Goal: Task Accomplishment & Management: Manage account settings

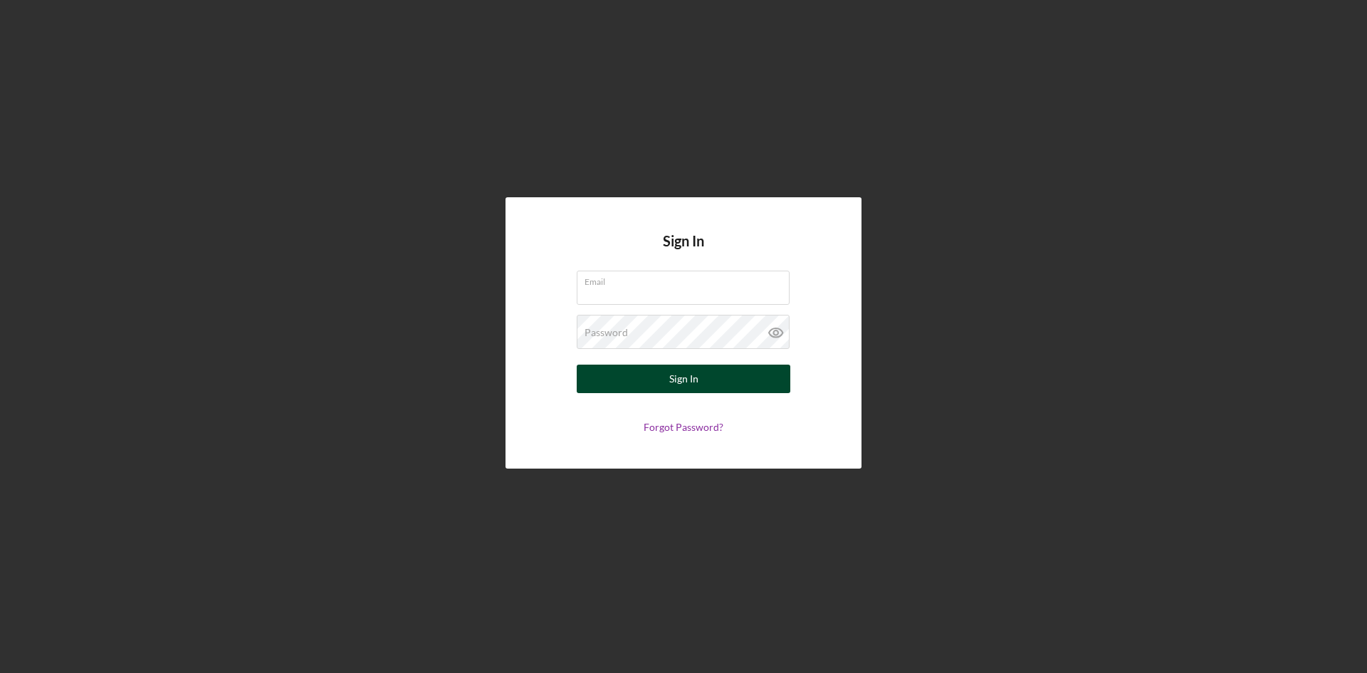
type input "[PERSON_NAME][EMAIL_ADDRESS][DOMAIN_NAME]"
click at [719, 369] on button "Sign In" at bounding box center [684, 379] width 214 height 28
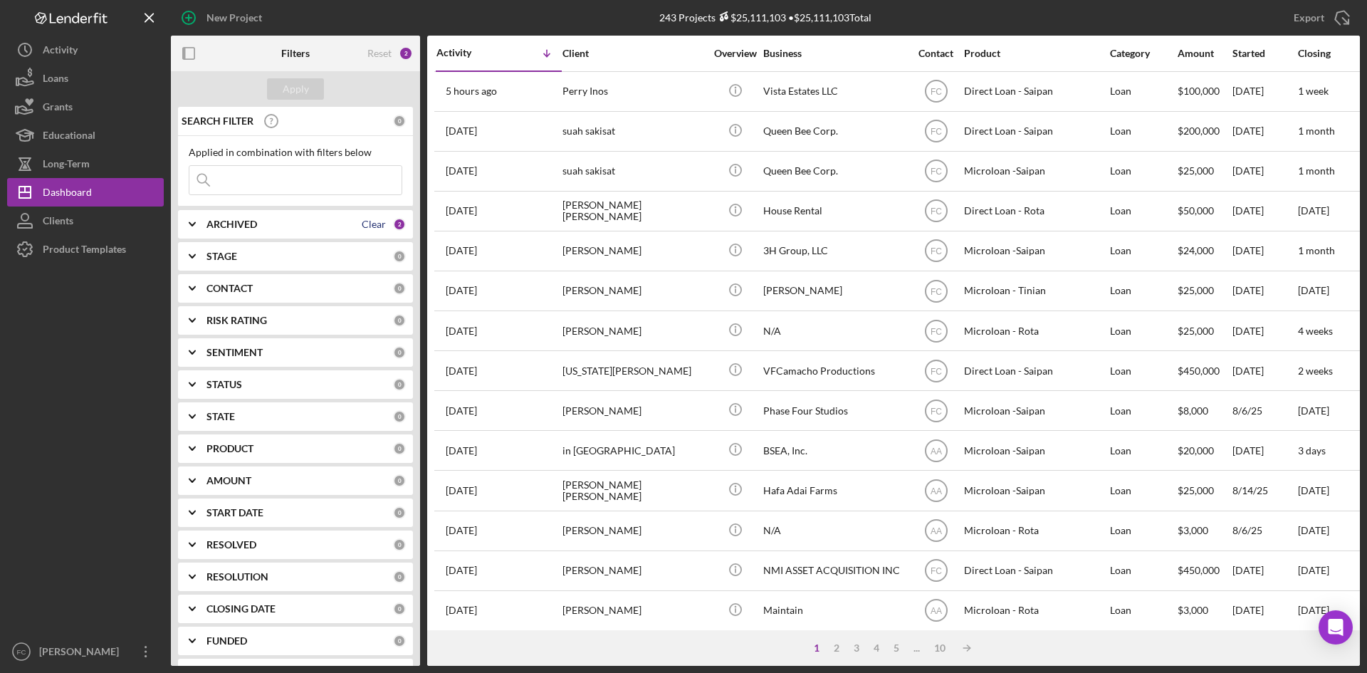
click at [366, 219] on div "Clear" at bounding box center [374, 224] width 24 height 11
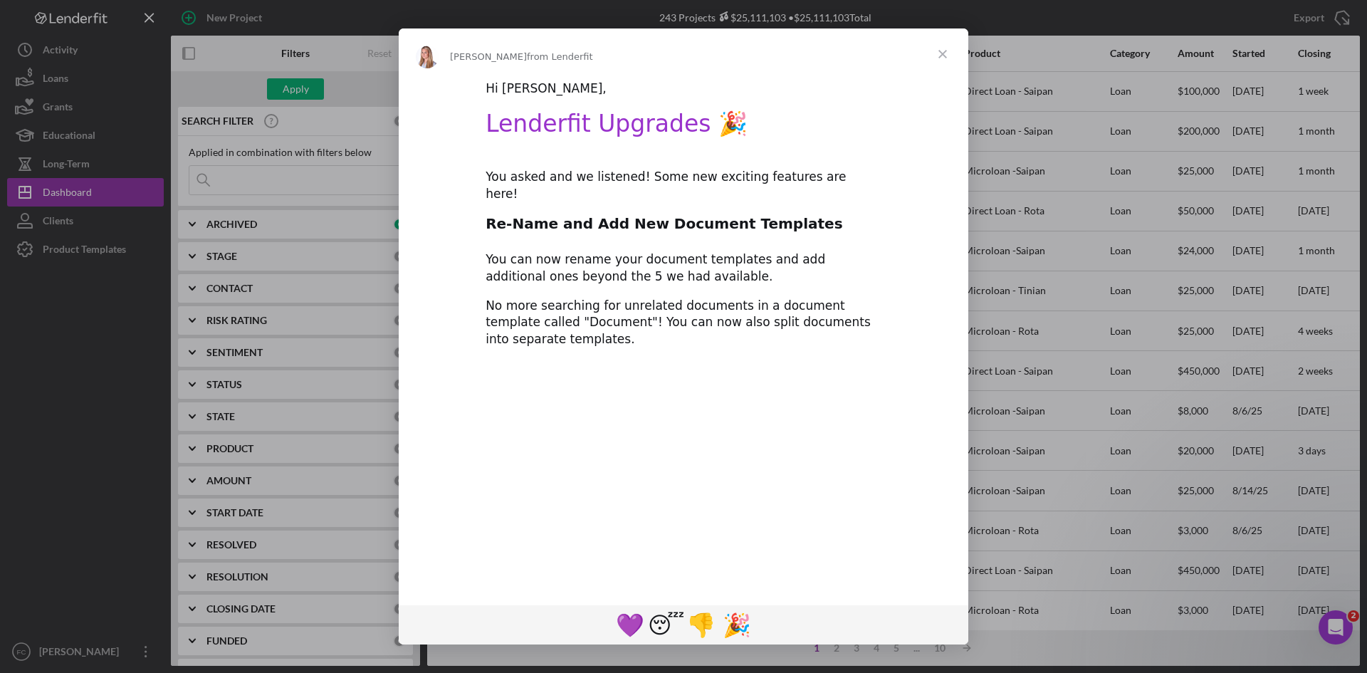
click at [296, 81] on div "Intercom messenger" at bounding box center [683, 336] width 1367 height 673
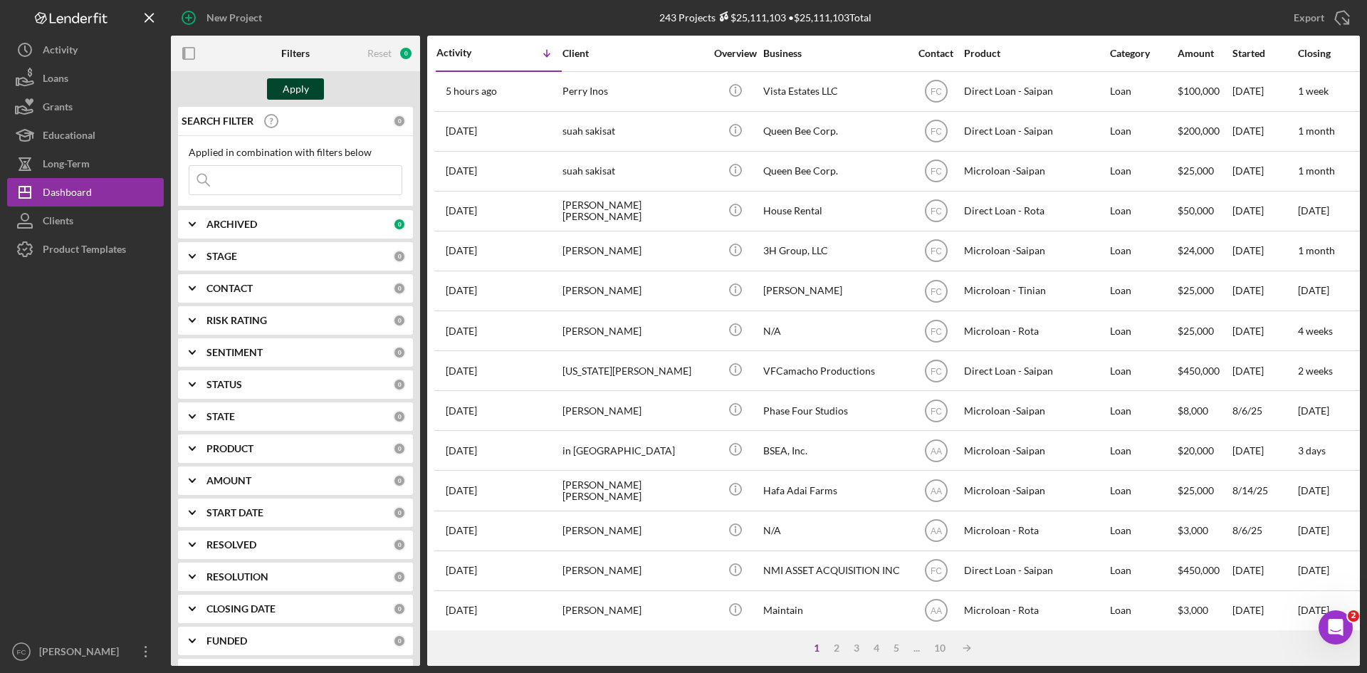
click at [293, 96] on div "Apply" at bounding box center [296, 88] width 26 height 21
click at [1327, 626] on icon "Open Intercom Messenger" at bounding box center [1334, 626] width 24 height 24
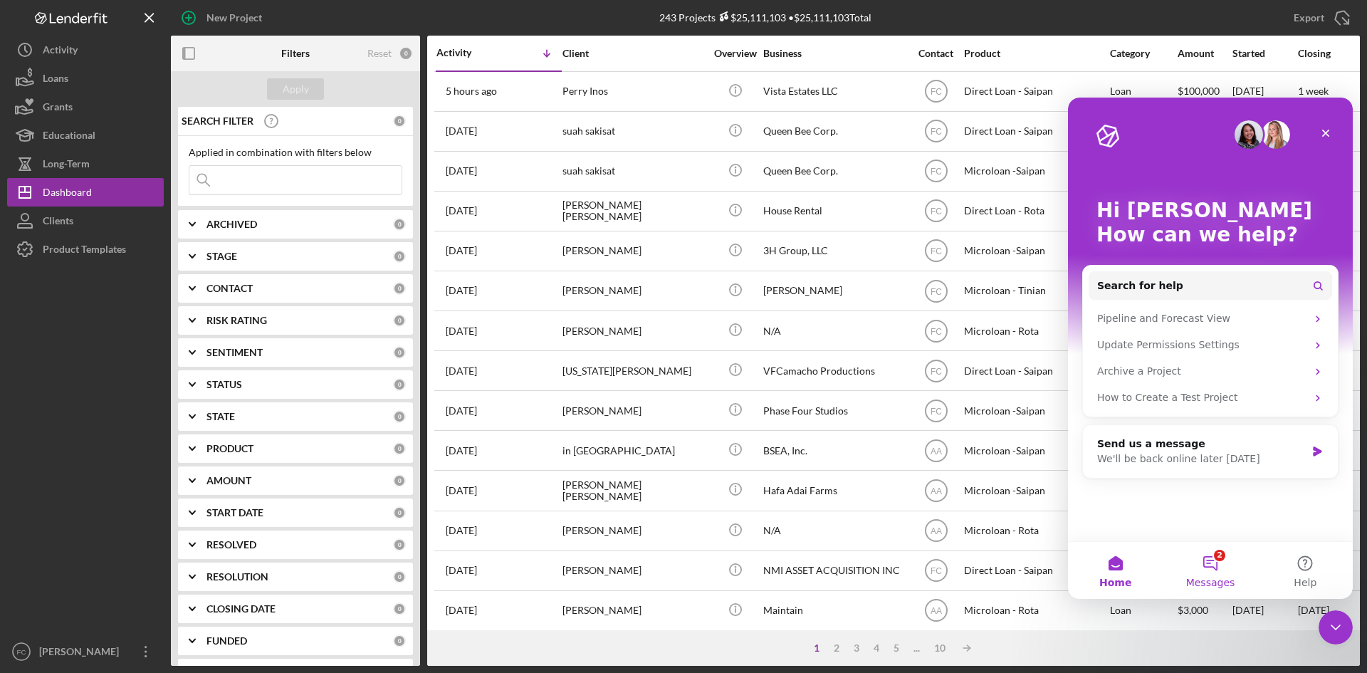
drag, startPoint x: 1231, startPoint y: 589, endPoint x: 1231, endPoint y: 578, distance: 10.7
click at [1231, 585] on button "2 Messages" at bounding box center [1210, 570] width 95 height 57
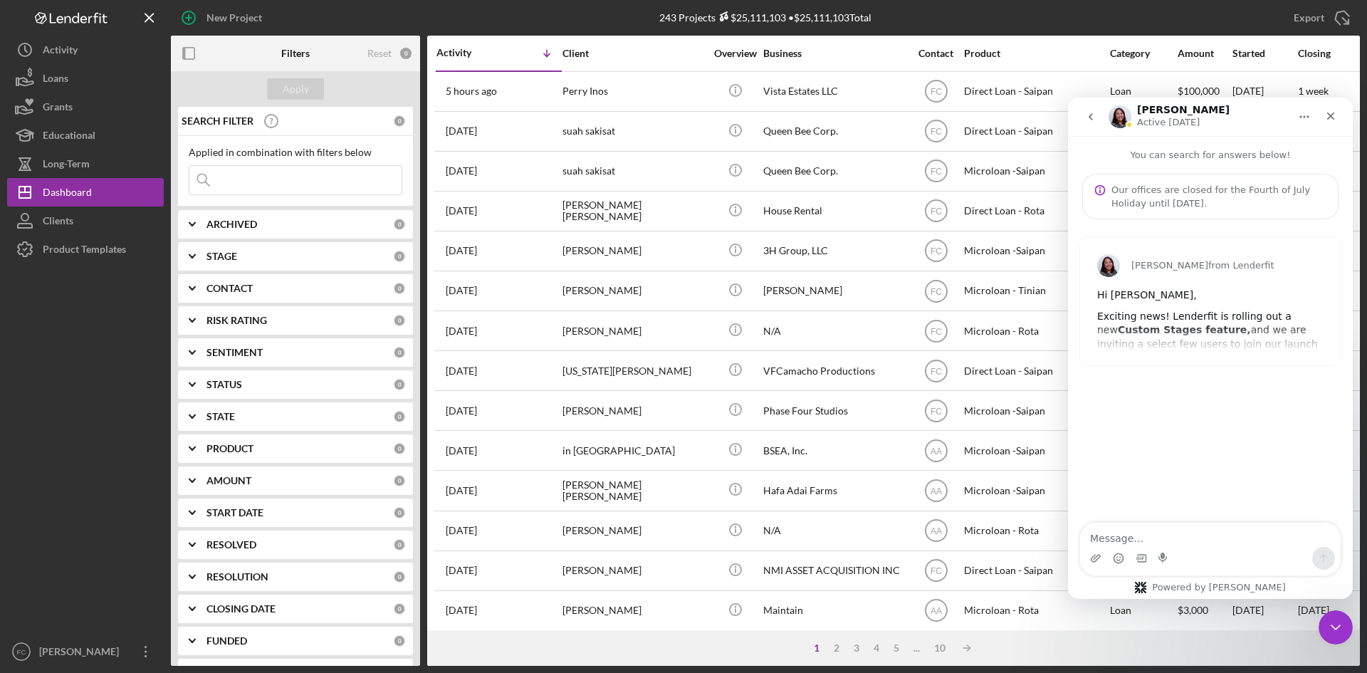
click at [1231, 353] on div "[PERSON_NAME] from Lenderfit Hi [PERSON_NAME], Exciting news! Lenderfit is roll…" at bounding box center [1210, 301] width 261 height 128
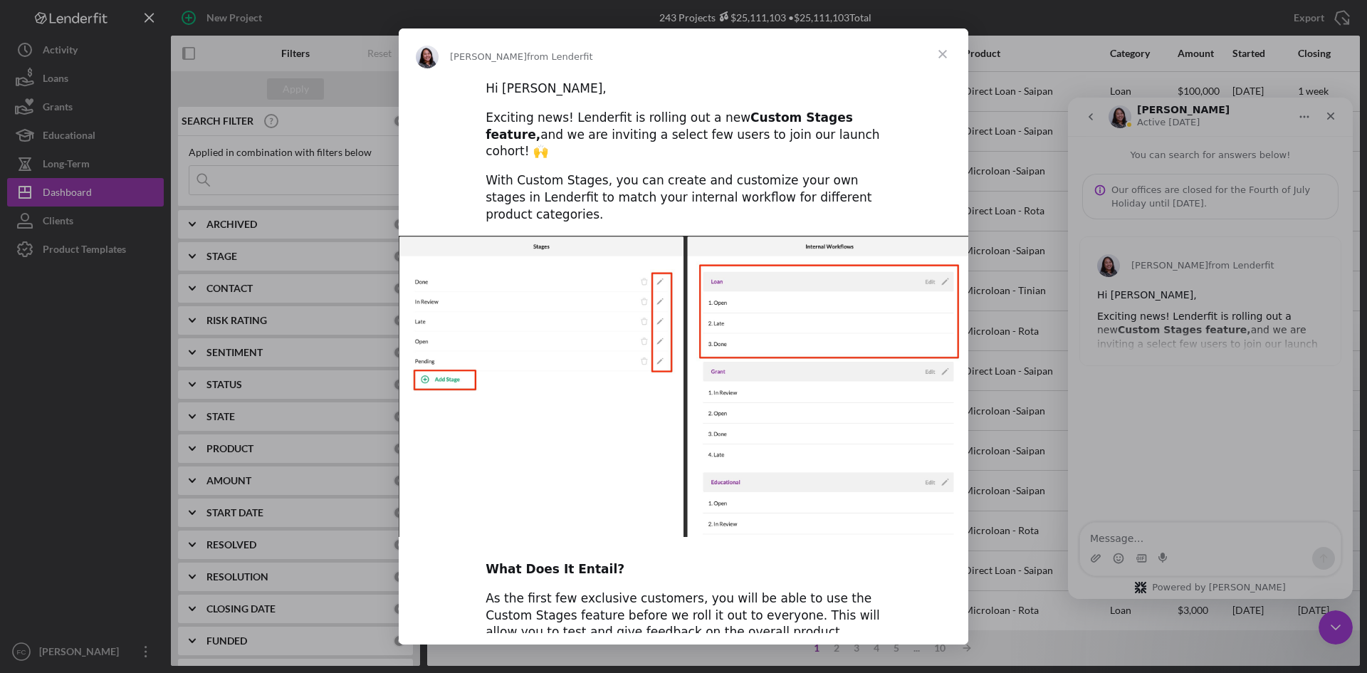
click at [944, 39] on span "Close" at bounding box center [942, 53] width 51 height 51
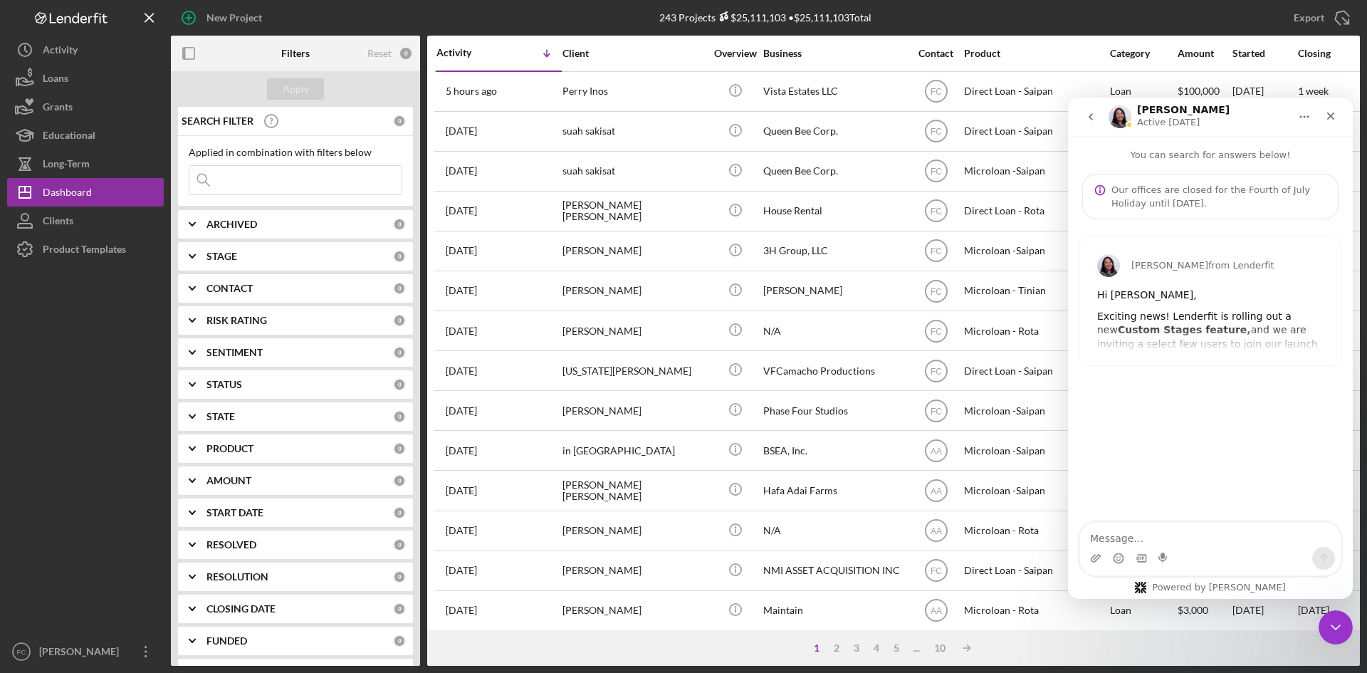
click at [1090, 113] on icon "go back" at bounding box center [1090, 116] width 11 height 11
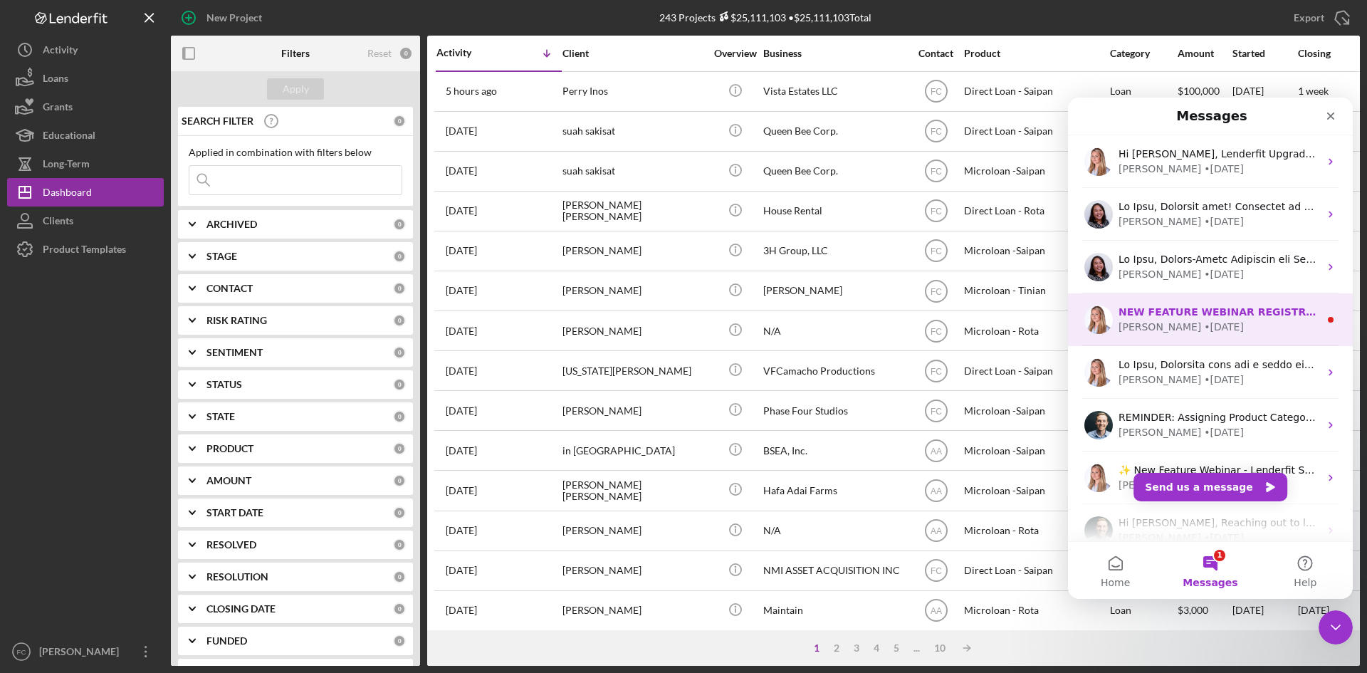
click at [1195, 331] on div "[PERSON_NAME] • [DATE]" at bounding box center [1219, 327] width 201 height 15
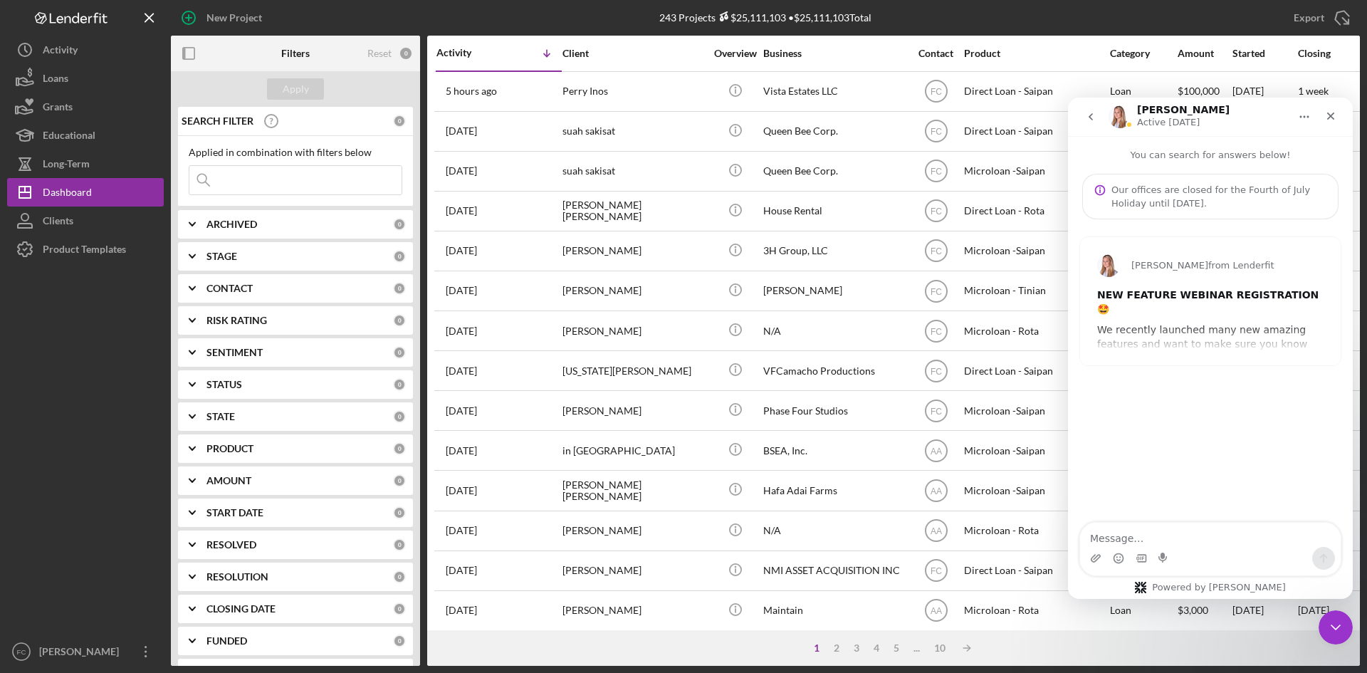
click at [1243, 330] on div "[PERSON_NAME] from Lenderfit NEW FEATURE WEBINAR REGISTRATION 🤩 We recently lau…" at bounding box center [1210, 301] width 261 height 128
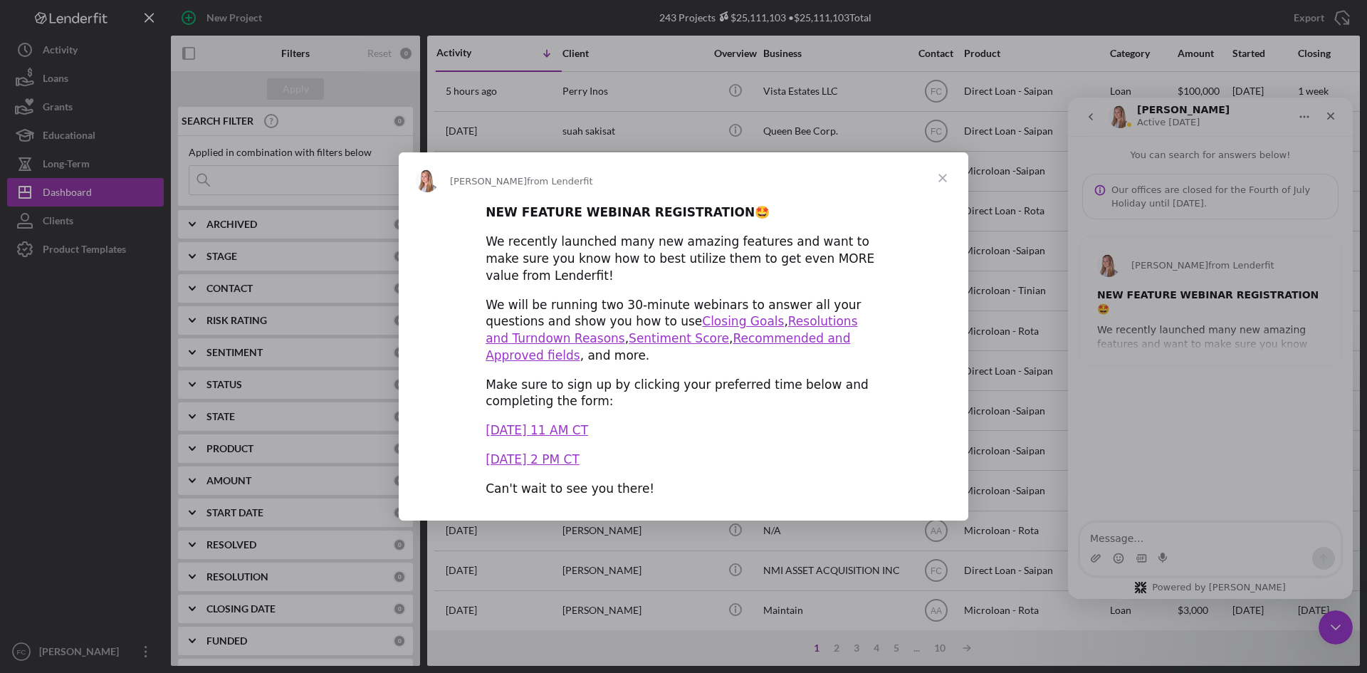
click at [946, 194] on span "Close" at bounding box center [942, 177] width 51 height 51
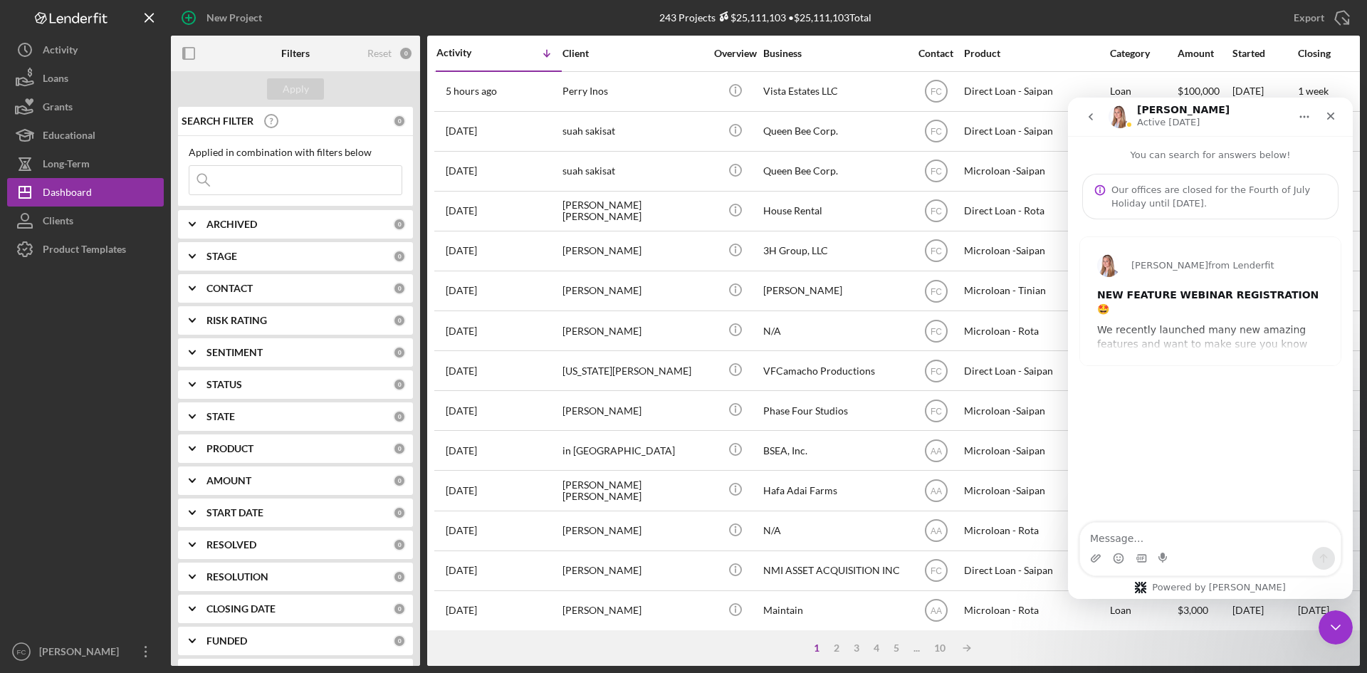
click at [1102, 115] on button "go back" at bounding box center [1091, 116] width 27 height 27
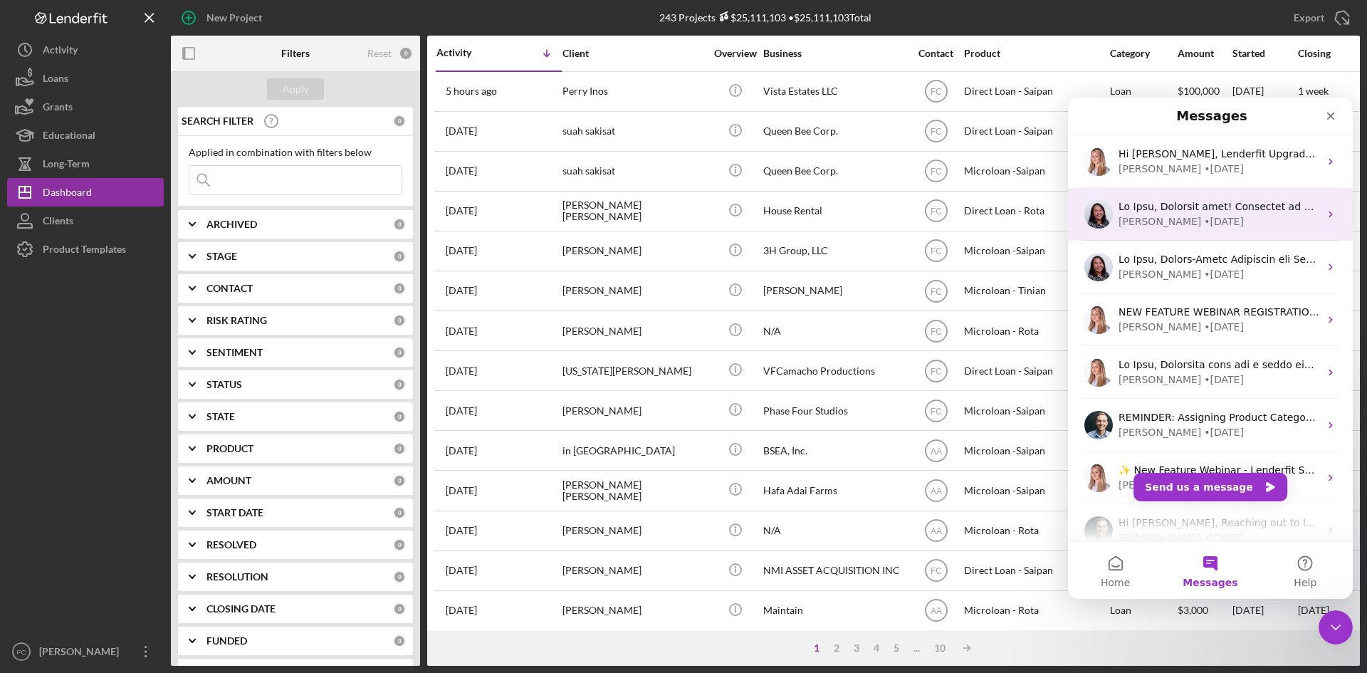
click at [1204, 221] on div "• [DATE]" at bounding box center [1224, 221] width 40 height 15
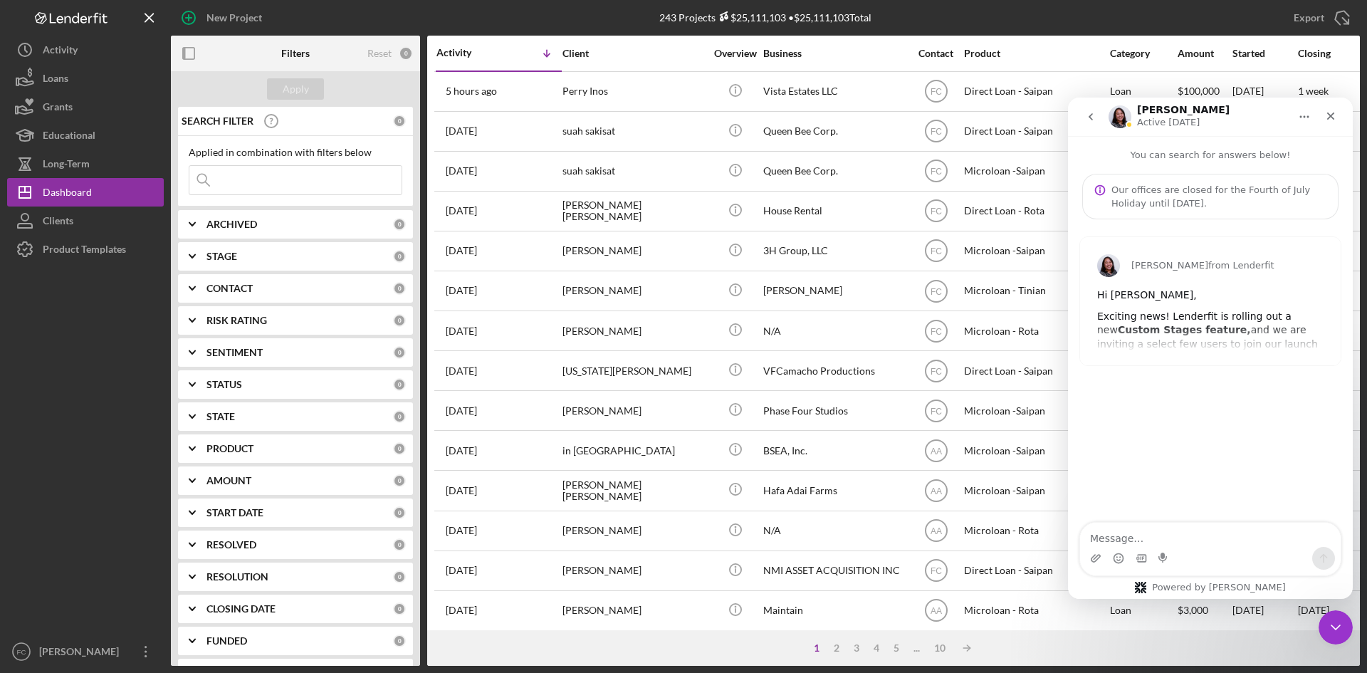
click at [1098, 113] on button "go back" at bounding box center [1091, 116] width 27 height 27
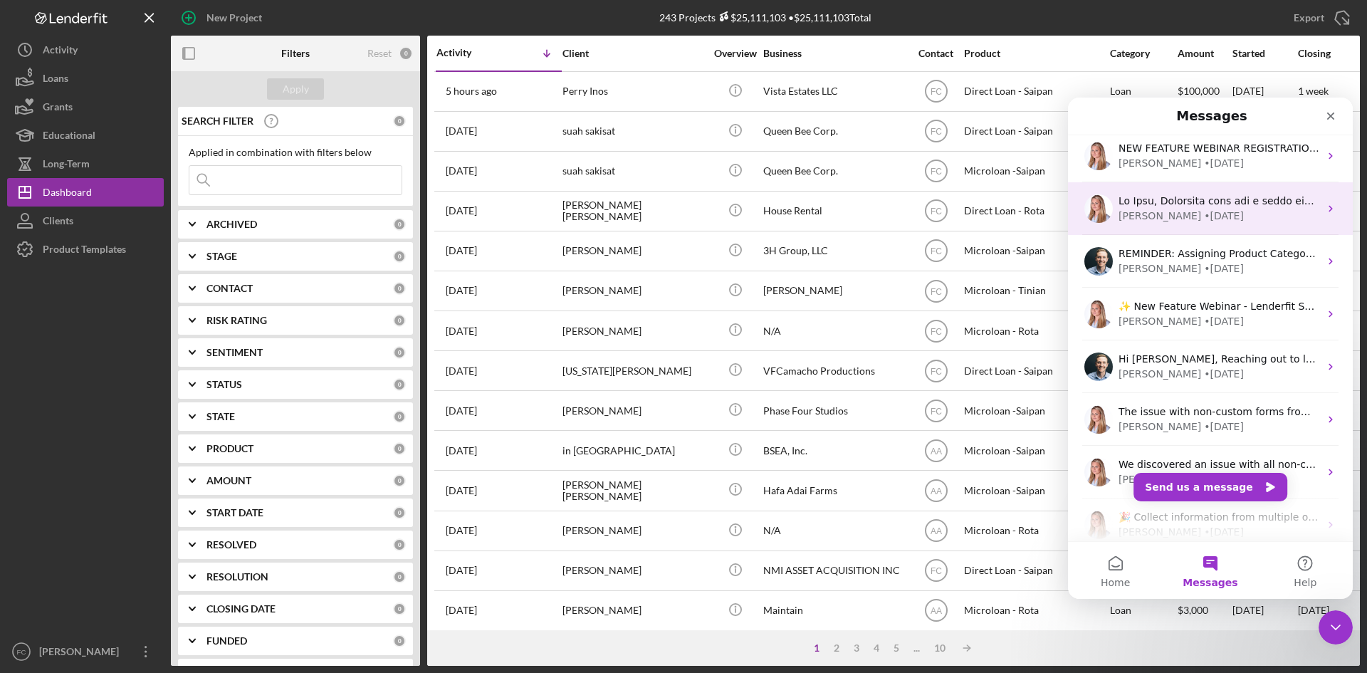
scroll to position [190, 0]
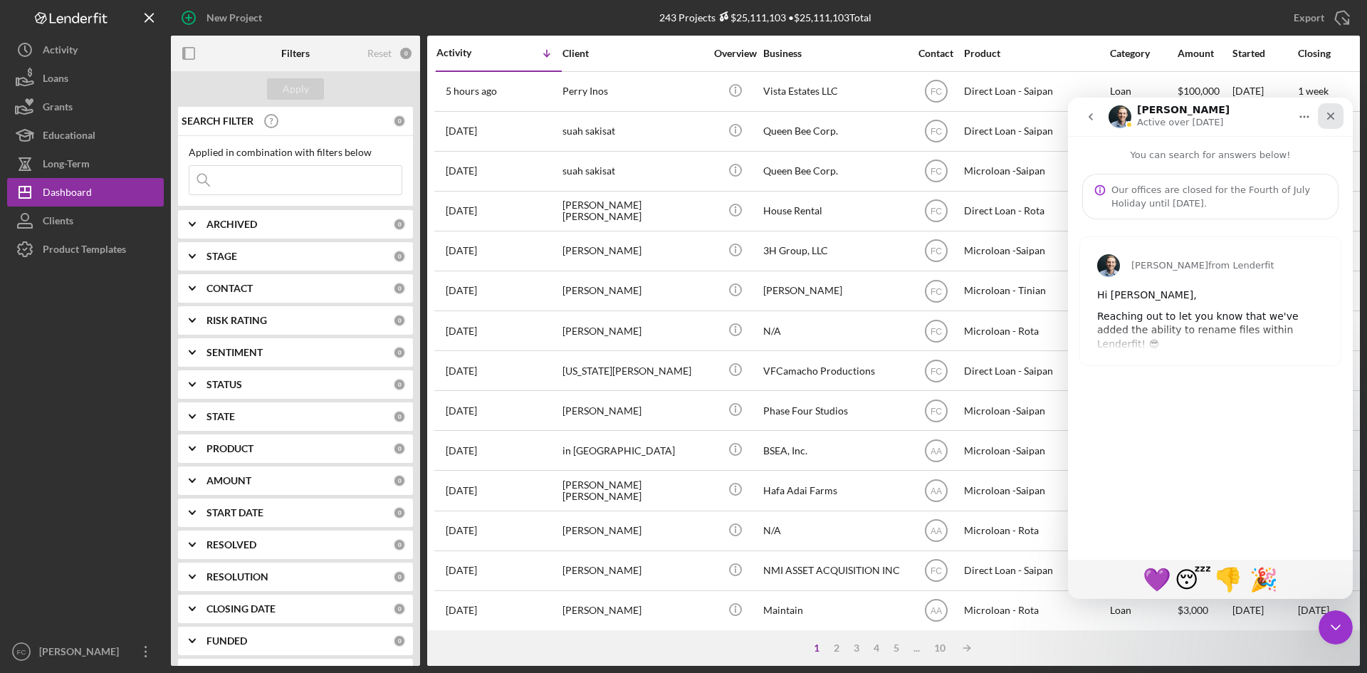
click at [1330, 123] on div "Close" at bounding box center [1331, 116] width 26 height 26
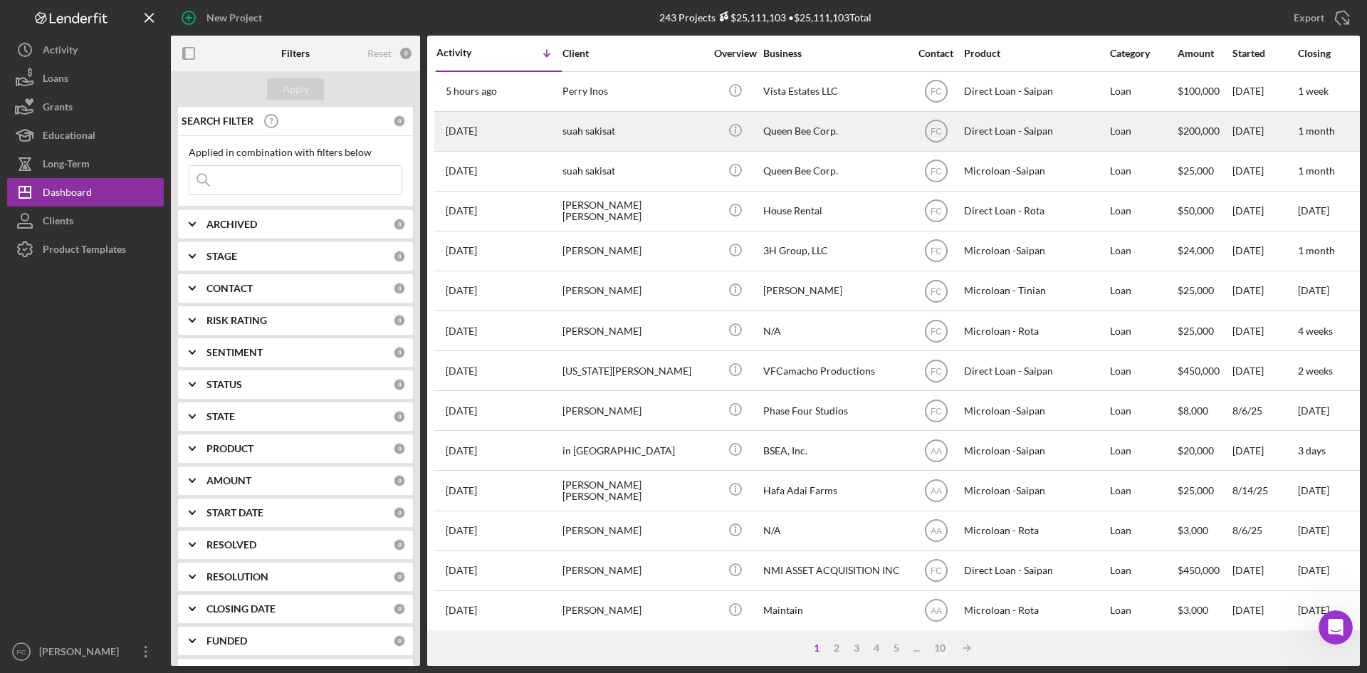
scroll to position [0, 0]
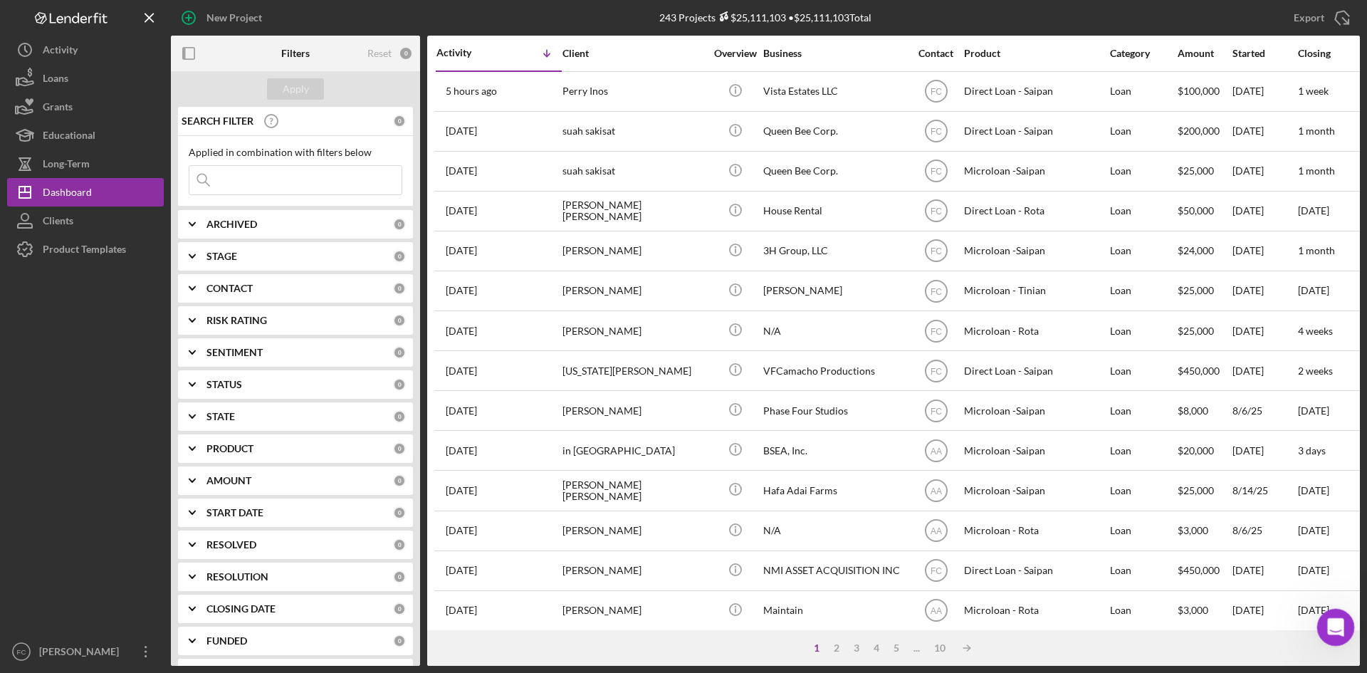
click at [1345, 631] on div "Open Intercom Messenger" at bounding box center [1333, 625] width 47 height 47
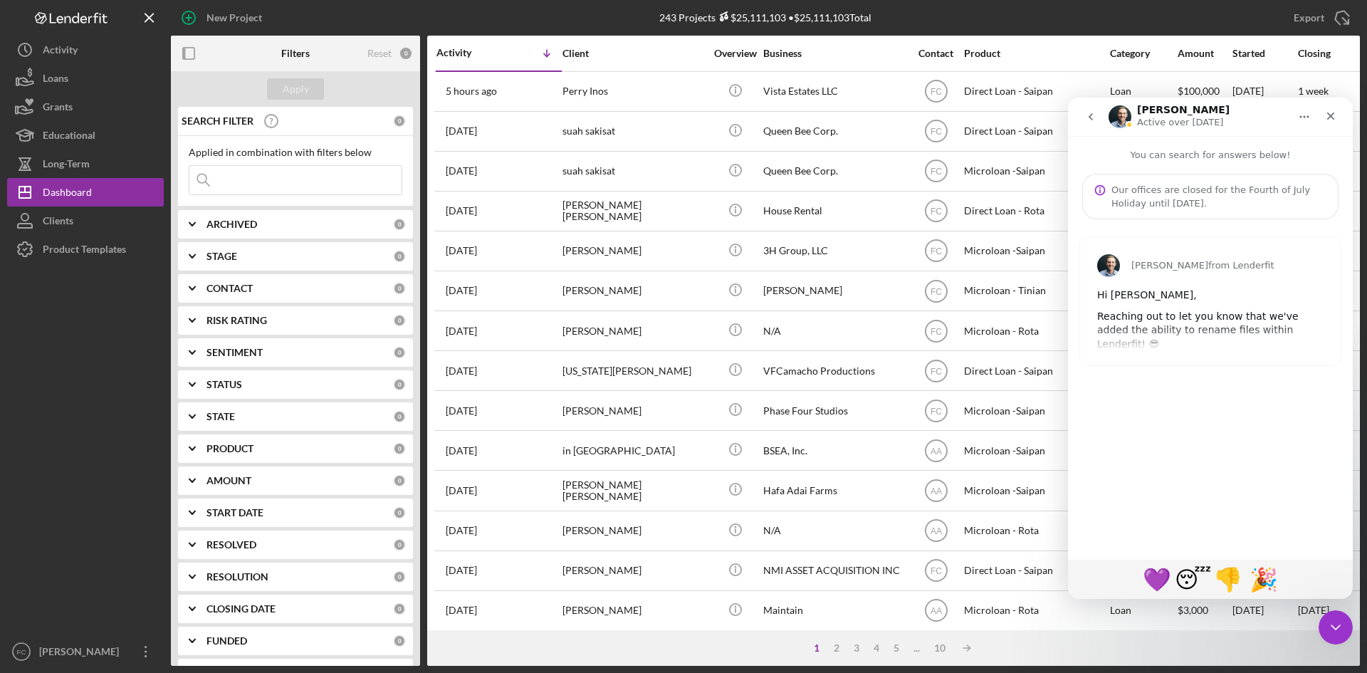
click at [1171, 310] on div "Reaching out to let you know that we've added the ability to rename files withi…" at bounding box center [1210, 331] width 226 height 42
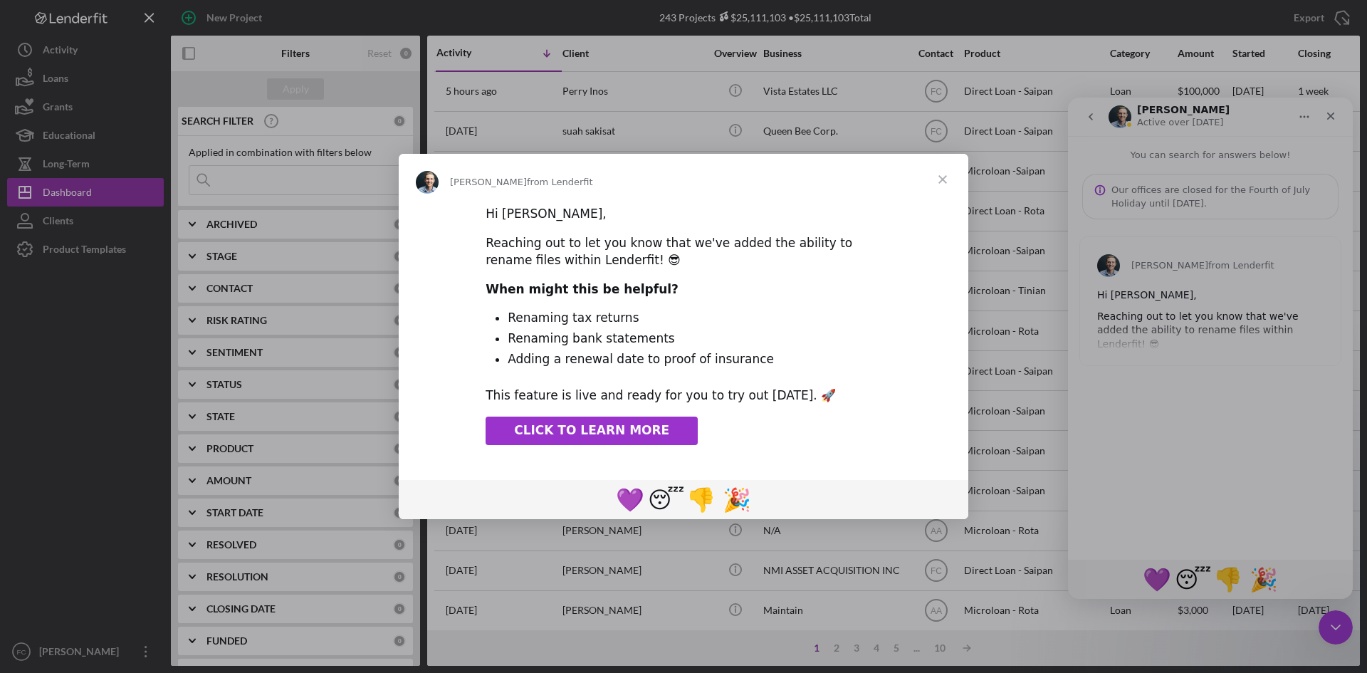
click at [941, 182] on span "Close" at bounding box center [942, 179] width 51 height 51
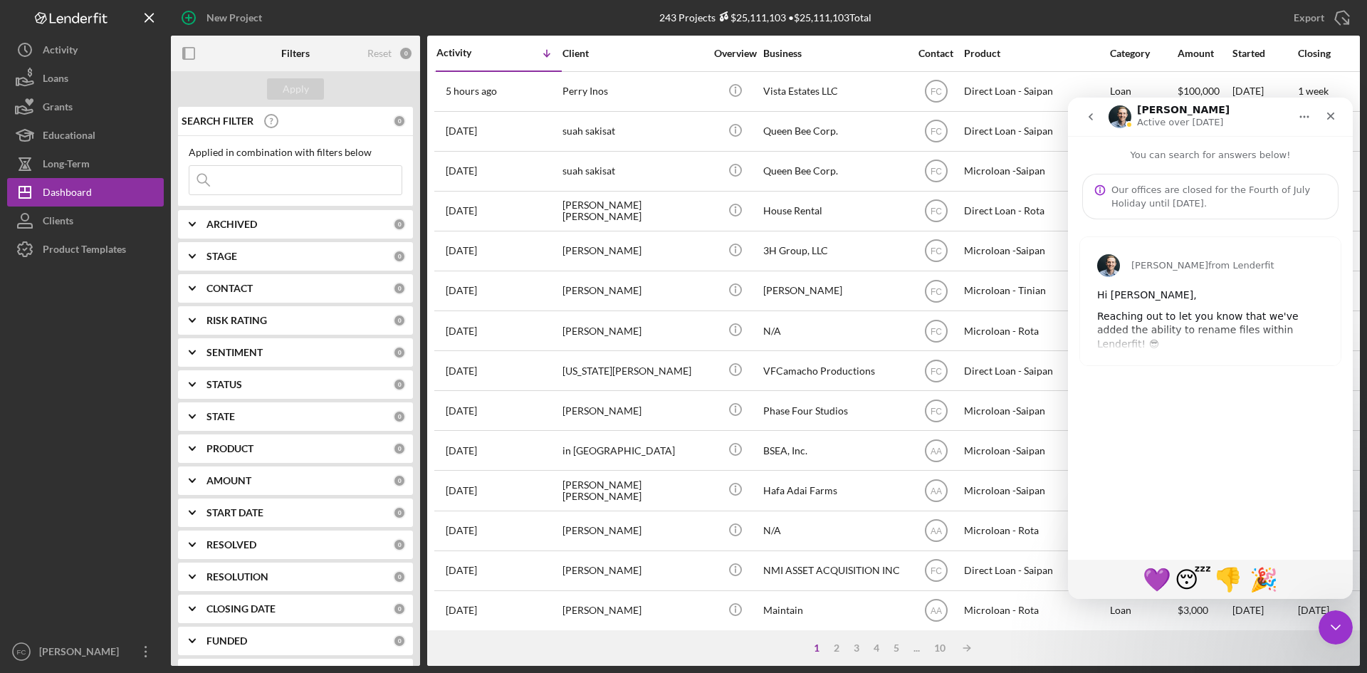
click at [1097, 120] on button "go back" at bounding box center [1091, 116] width 27 height 27
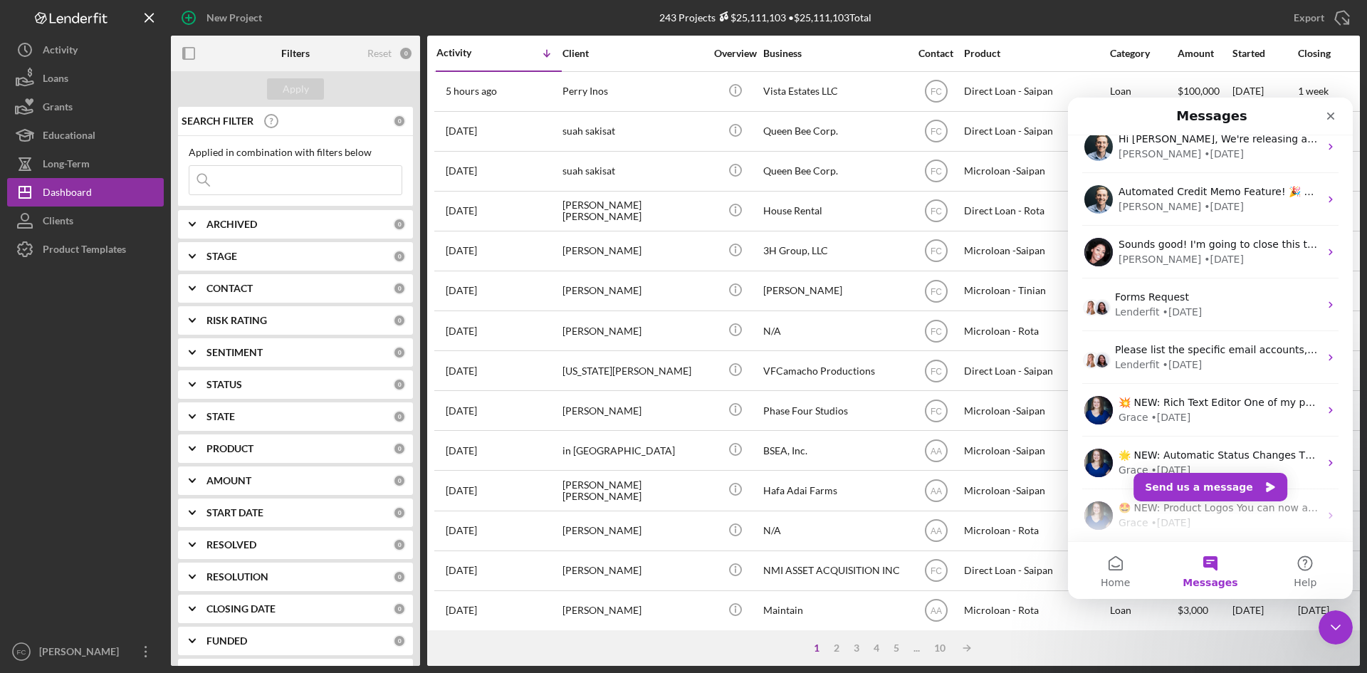
scroll to position [1042, 0]
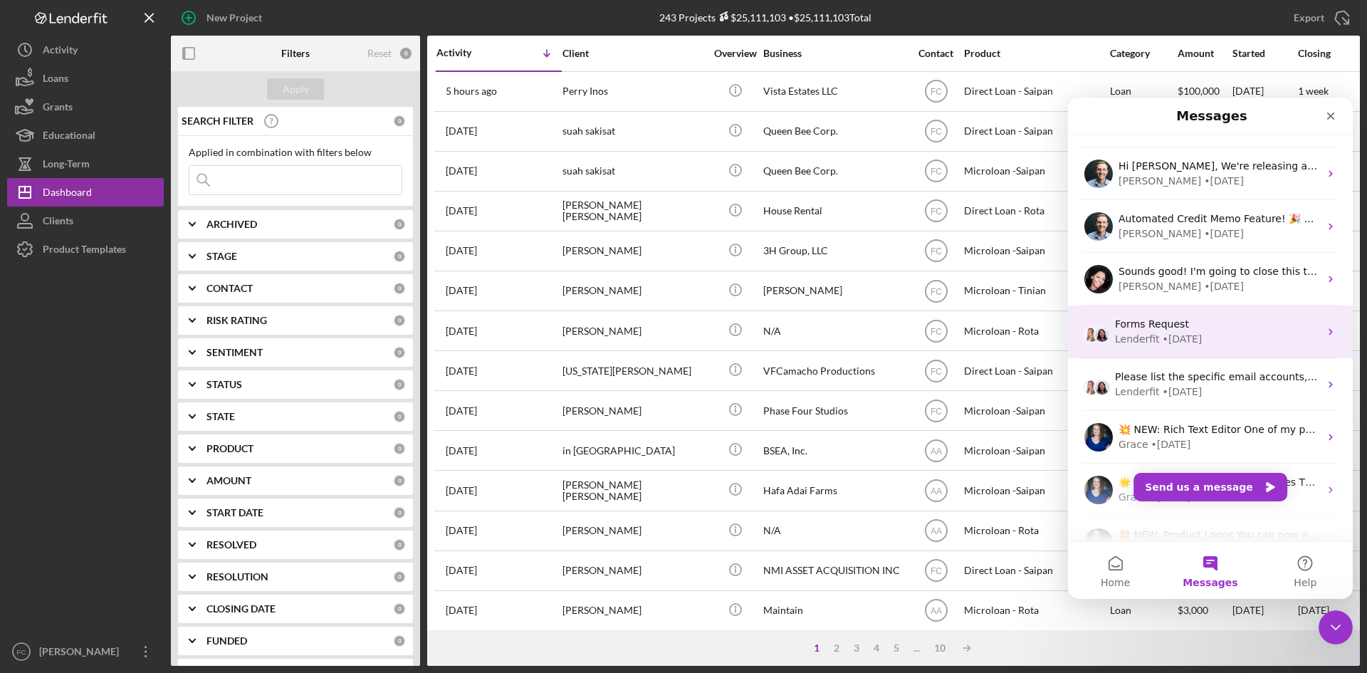
click at [1253, 346] on div "Lenderfit • [DATE]" at bounding box center [1217, 339] width 204 height 15
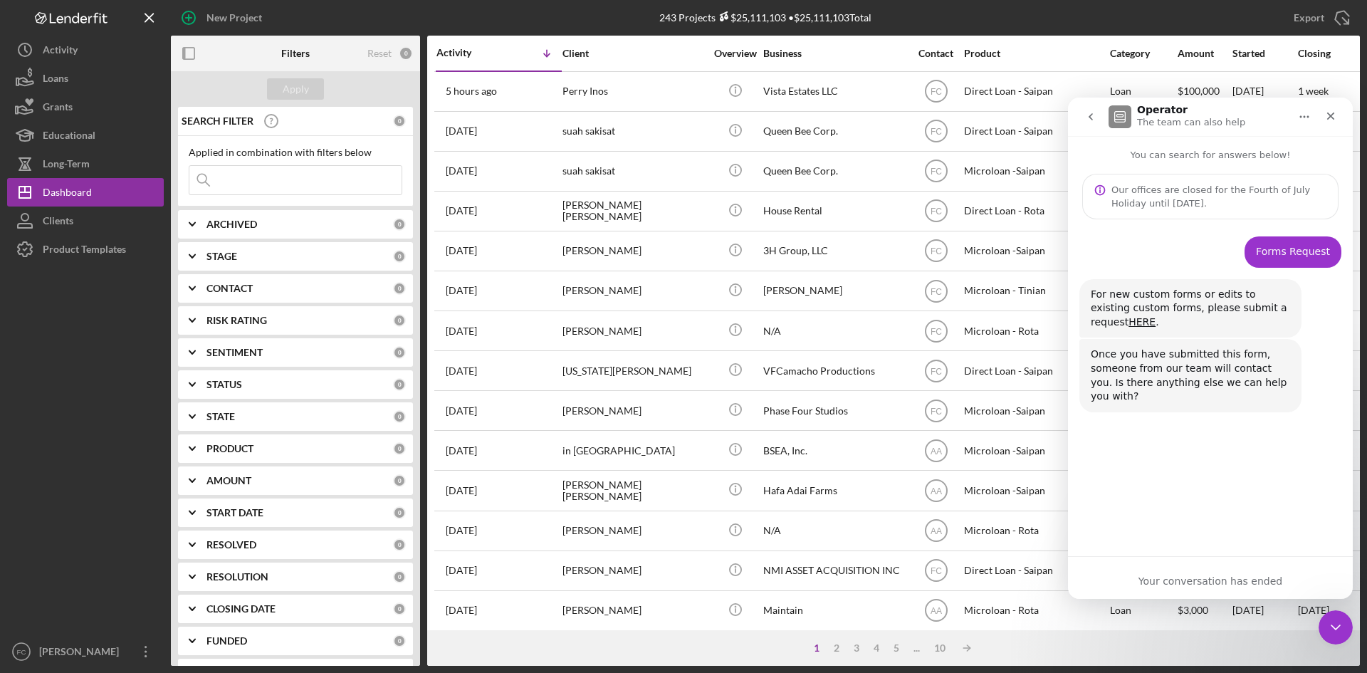
click at [1086, 121] on icon "go back" at bounding box center [1090, 116] width 11 height 11
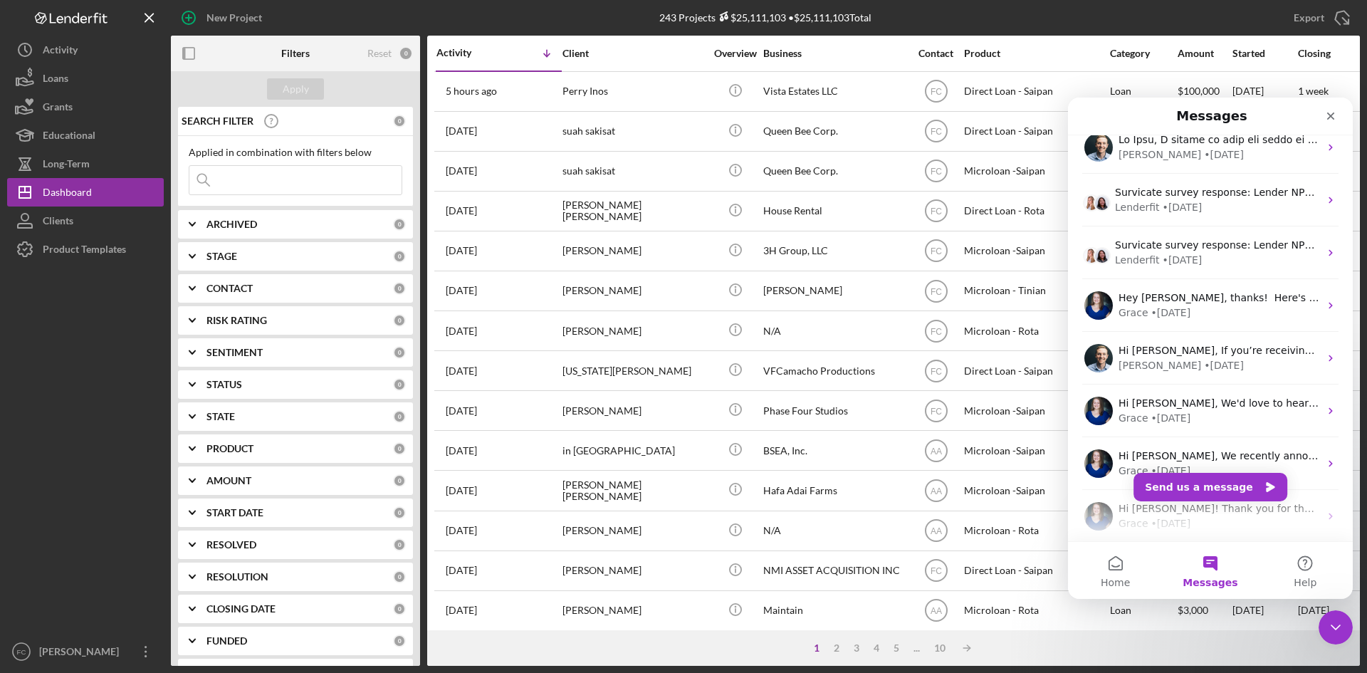
scroll to position [1812, 0]
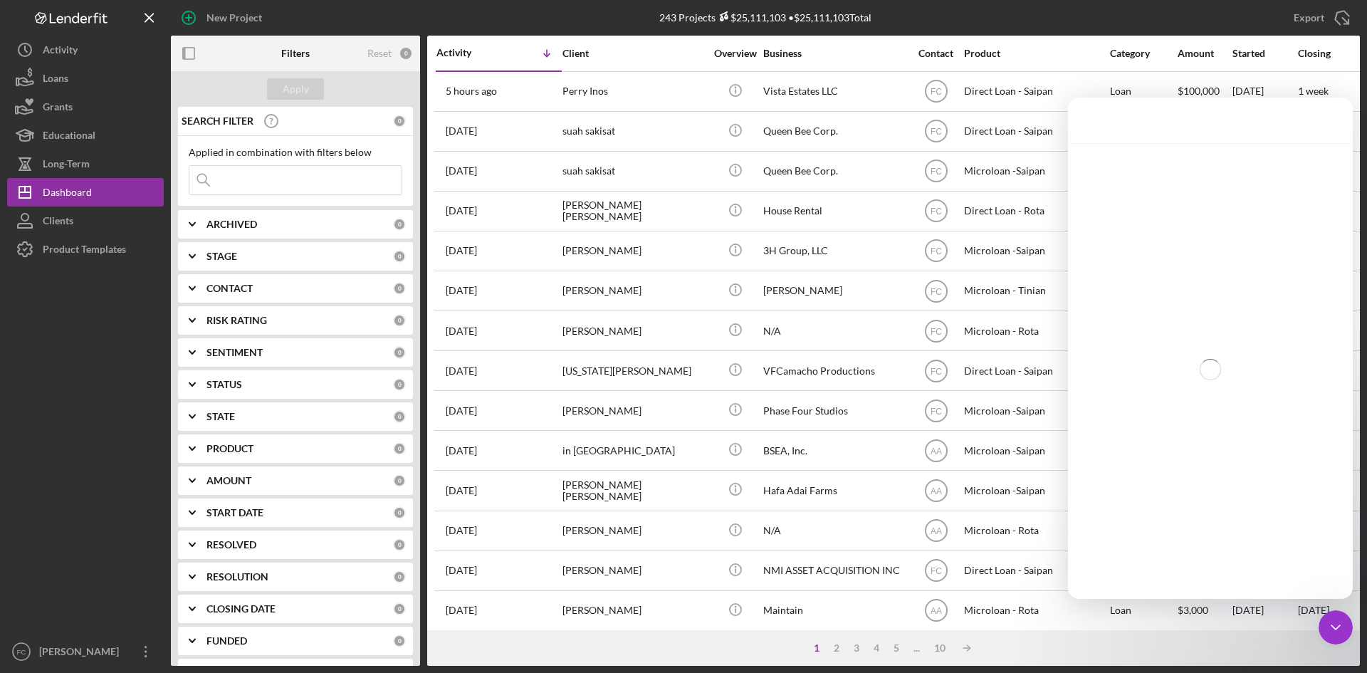
scroll to position [1754, 0]
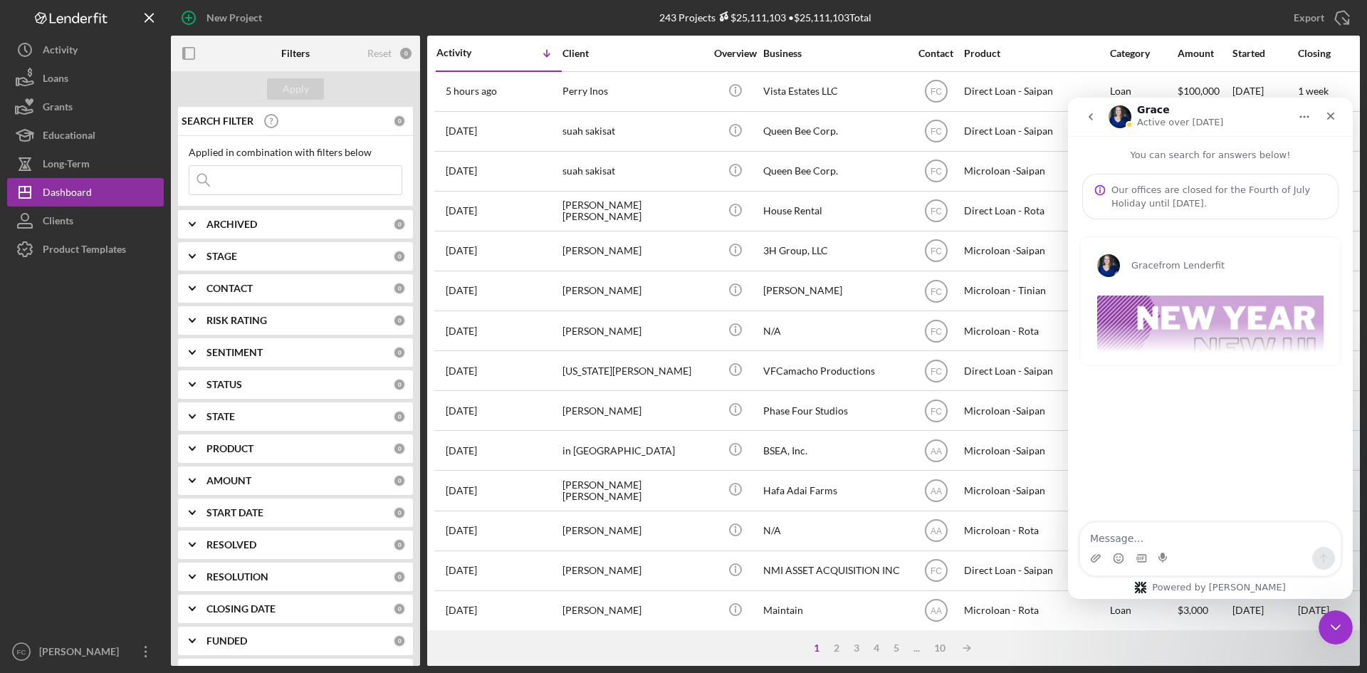
click at [1092, 113] on icon "go back" at bounding box center [1090, 116] width 11 height 11
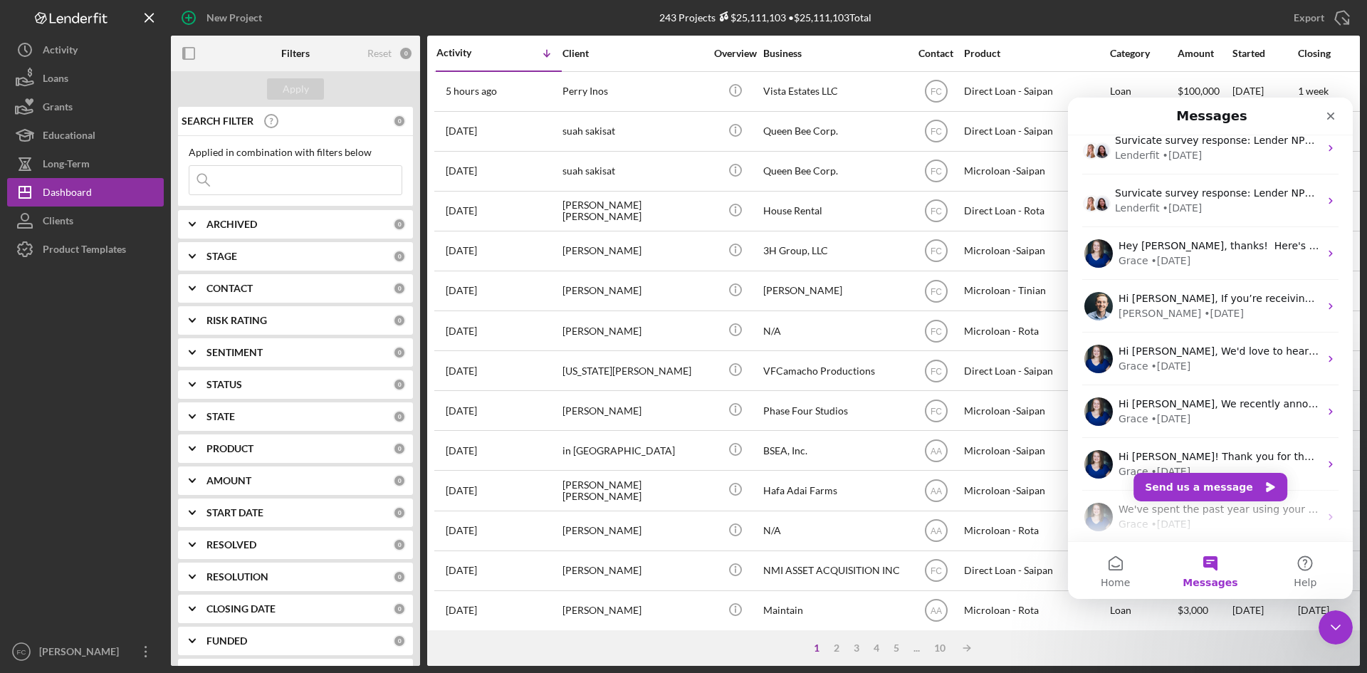
scroll to position [1812, 0]
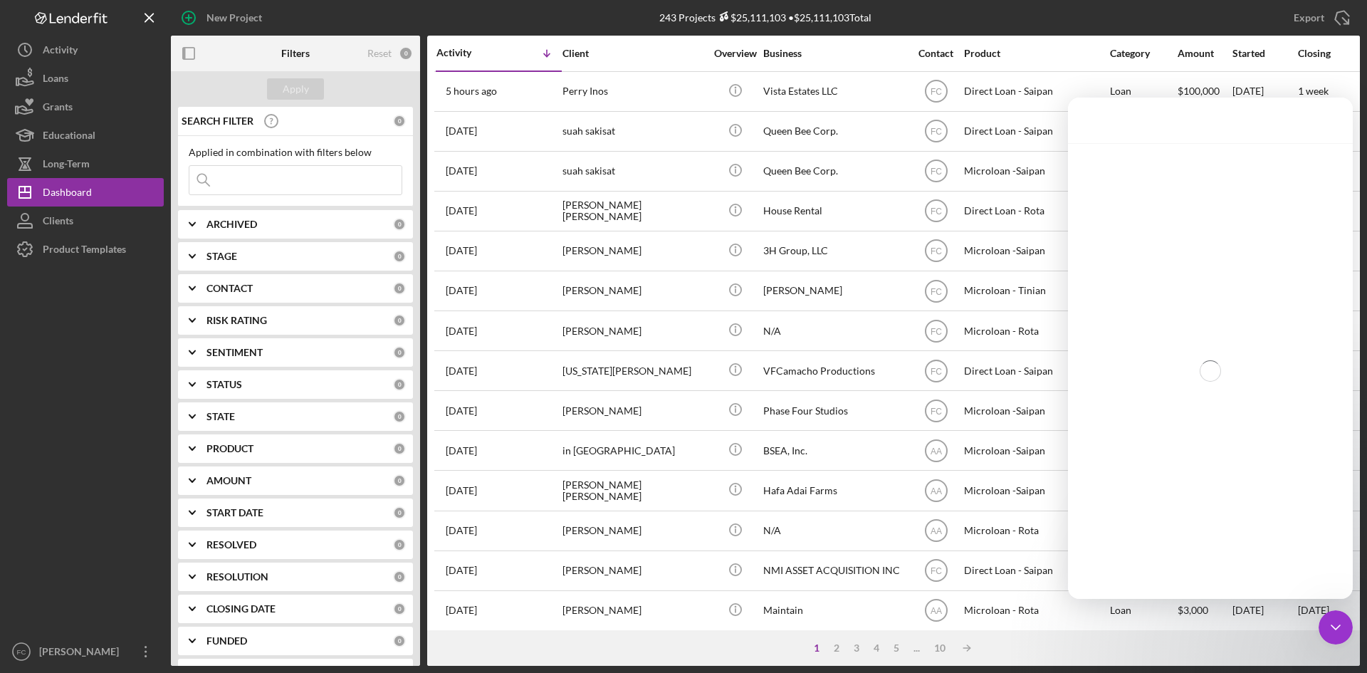
scroll to position [1754, 0]
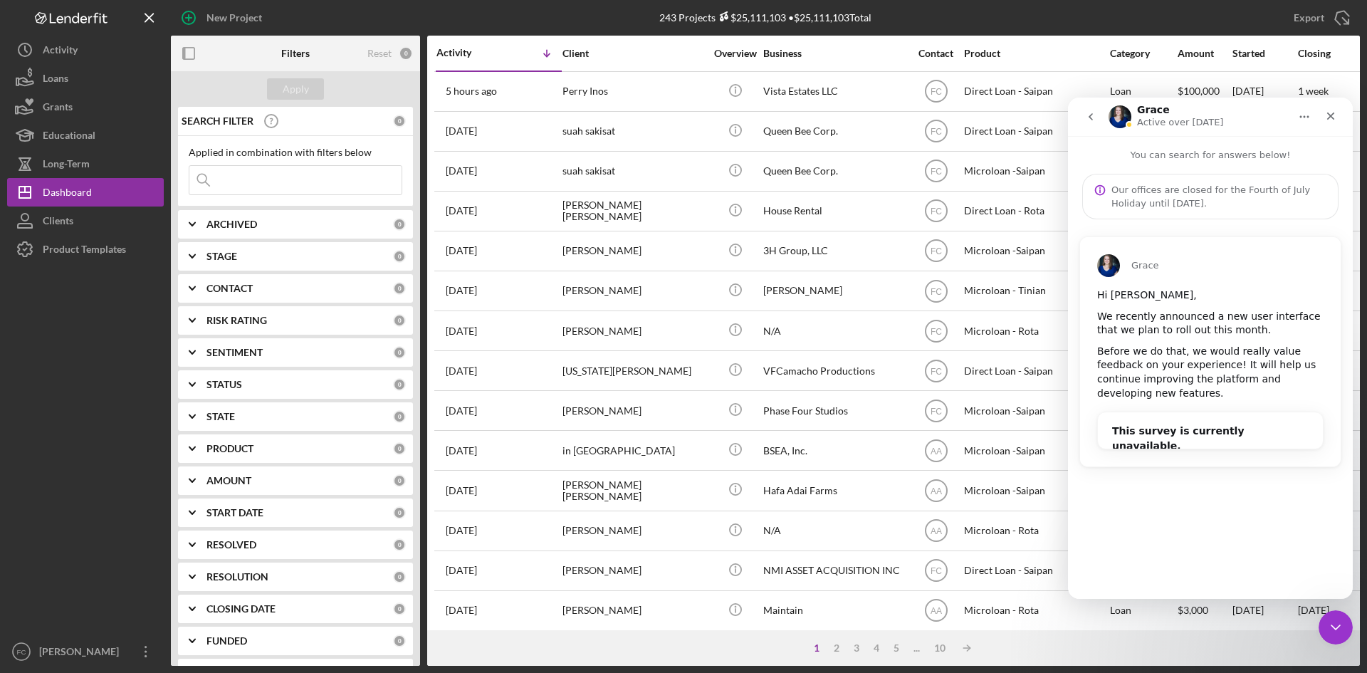
click at [1095, 107] on button "go back" at bounding box center [1091, 116] width 27 height 27
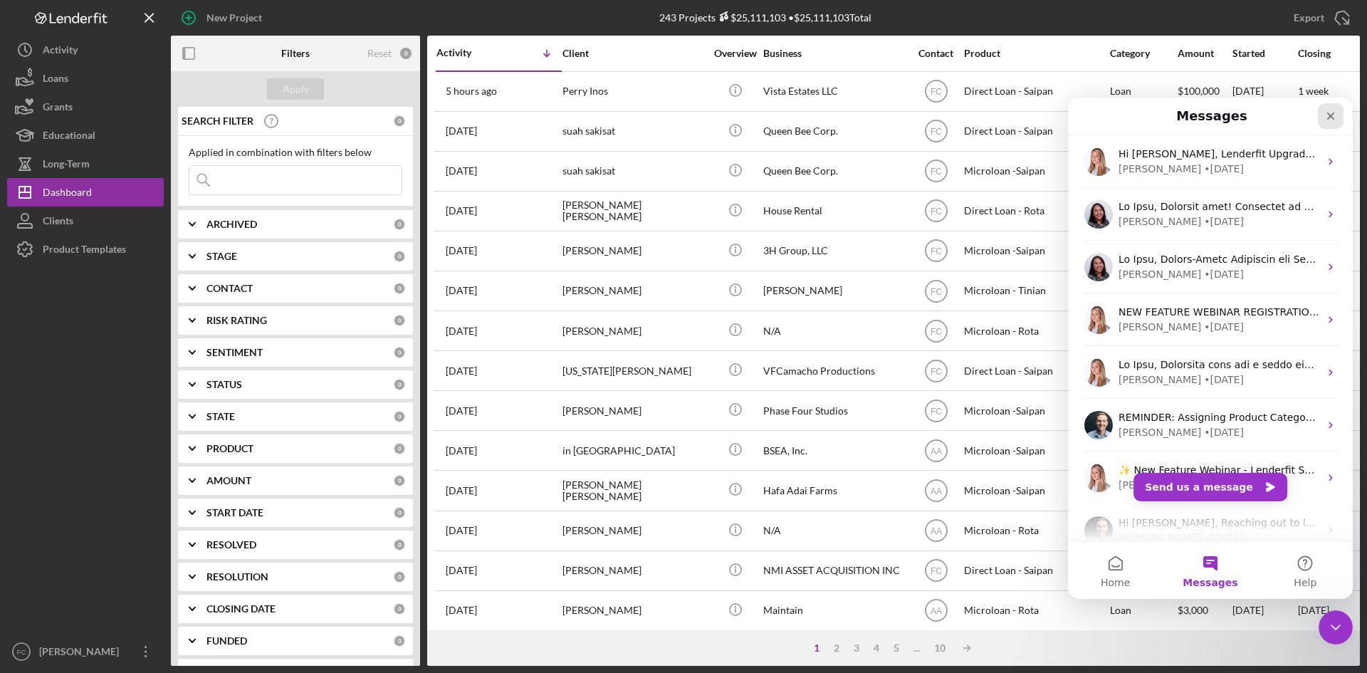
click at [1334, 120] on icon "Close" at bounding box center [1330, 115] width 11 height 11
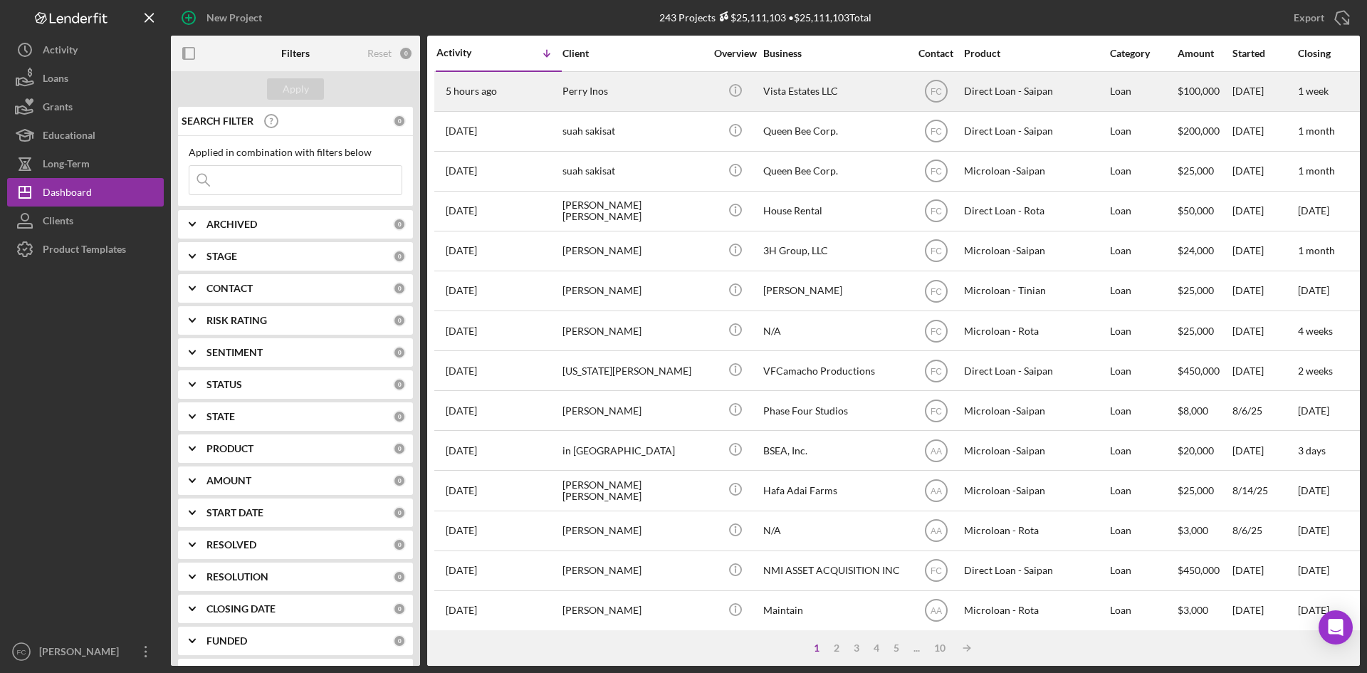
click at [583, 90] on div "Perry Inos" at bounding box center [634, 92] width 142 height 38
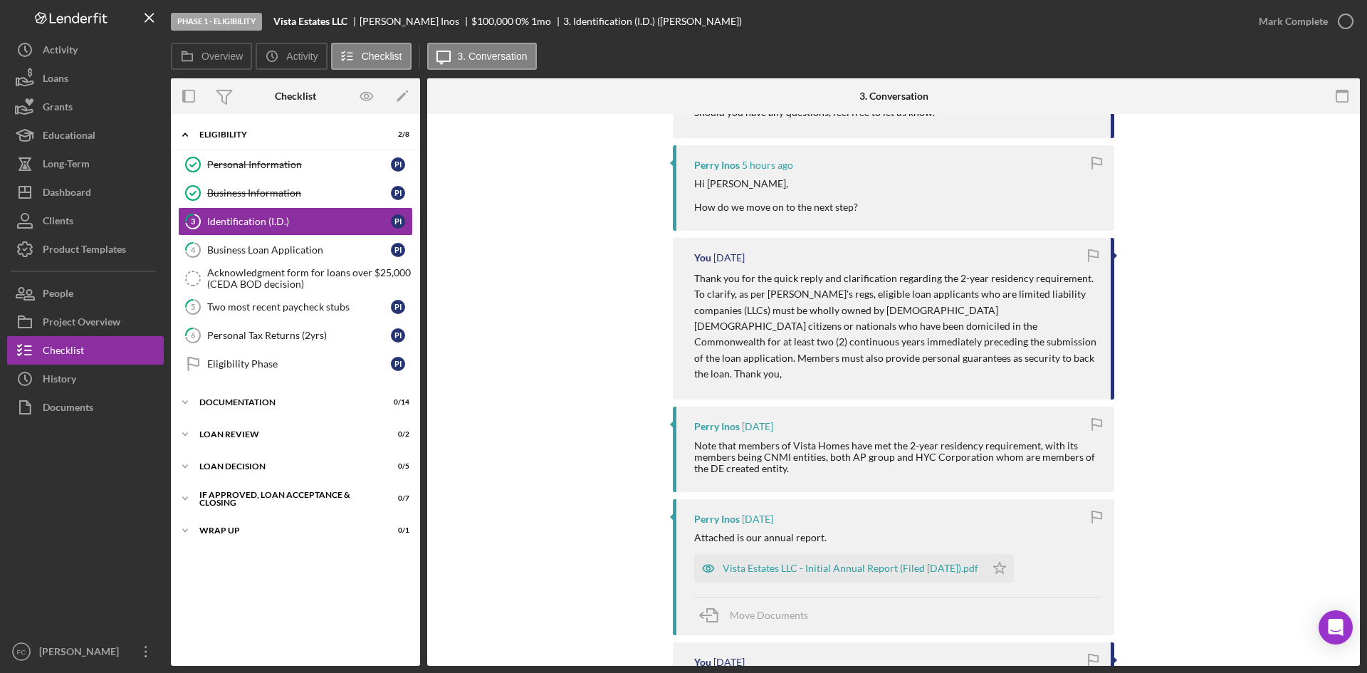
scroll to position [380, 0]
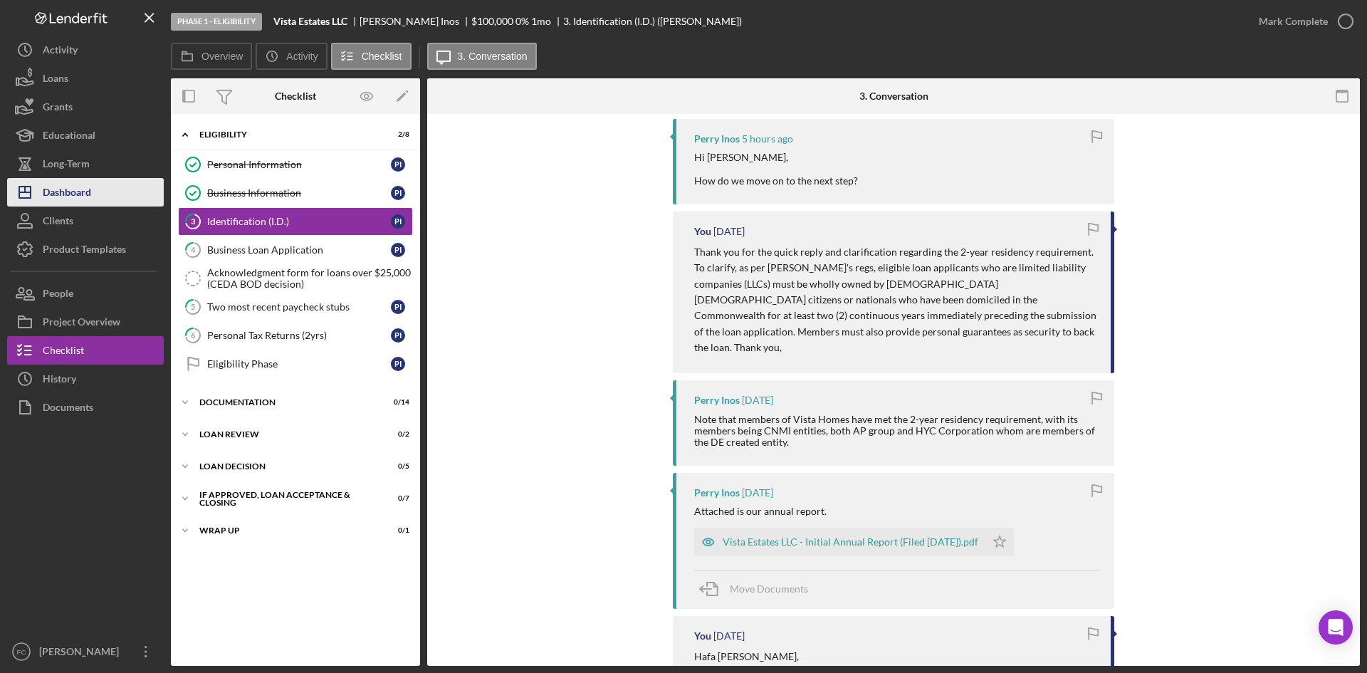
click at [88, 197] on div "Dashboard" at bounding box center [67, 194] width 48 height 32
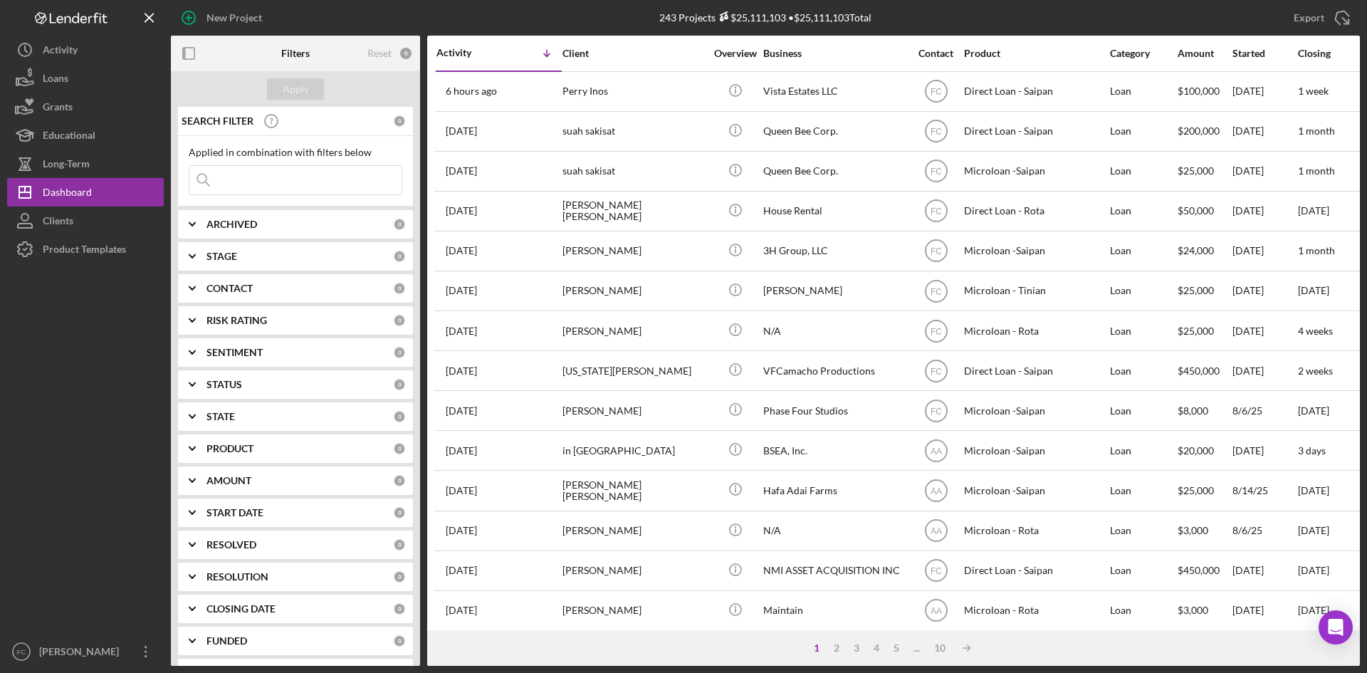
click at [275, 232] on div "ARCHIVED 0" at bounding box center [306, 224] width 199 height 28
click at [189, 283] on div at bounding box center [197, 283] width 16 height 16
click at [201, 285] on input "Active" at bounding box center [196, 283] width 14 height 14
checkbox input "true"
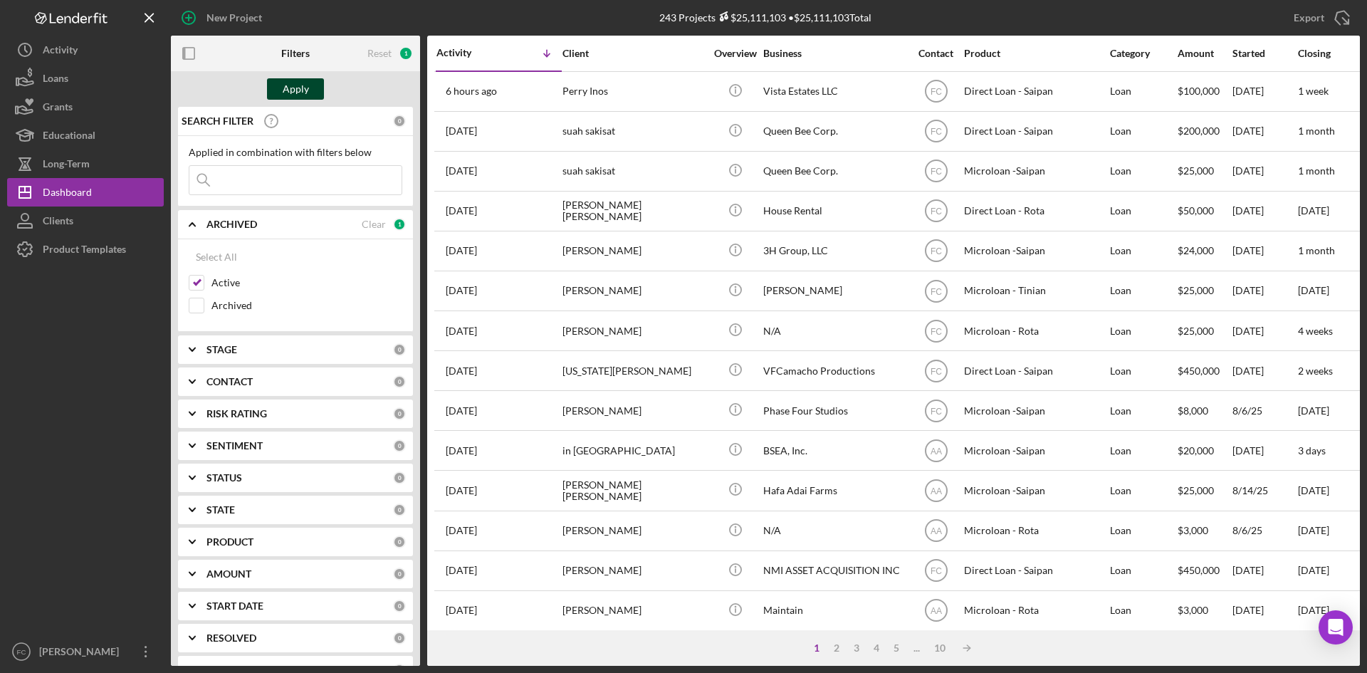
click at [316, 91] on button "Apply" at bounding box center [295, 88] width 57 height 21
click at [197, 222] on icon "Icon/Expander" at bounding box center [192, 225] width 36 height 36
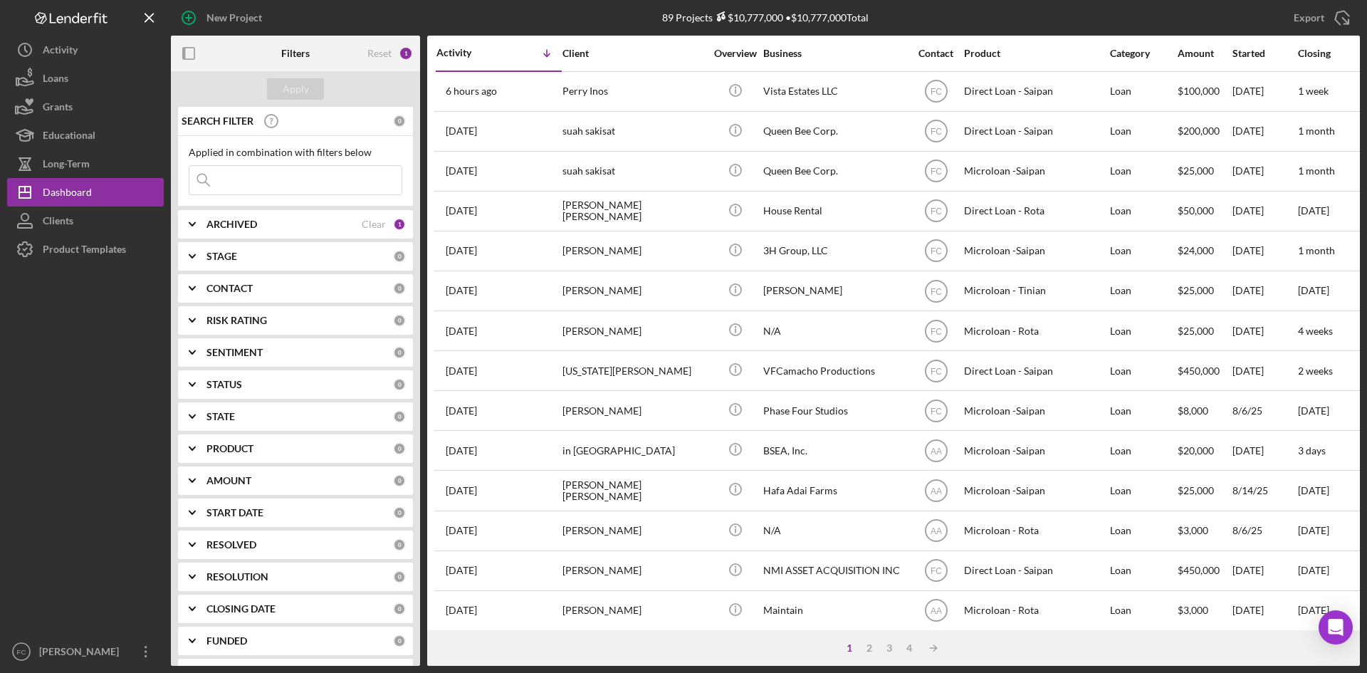
click at [78, 369] on div at bounding box center [85, 451] width 157 height 374
click at [213, 672] on html "New Project 89 Projects $10,777,000 • $10,777,000 Total Export Icon/Export Filt…" at bounding box center [683, 336] width 1367 height 673
click at [132, 499] on div at bounding box center [85, 451] width 157 height 374
click at [90, 646] on div "[PERSON_NAME]" at bounding box center [82, 653] width 93 height 32
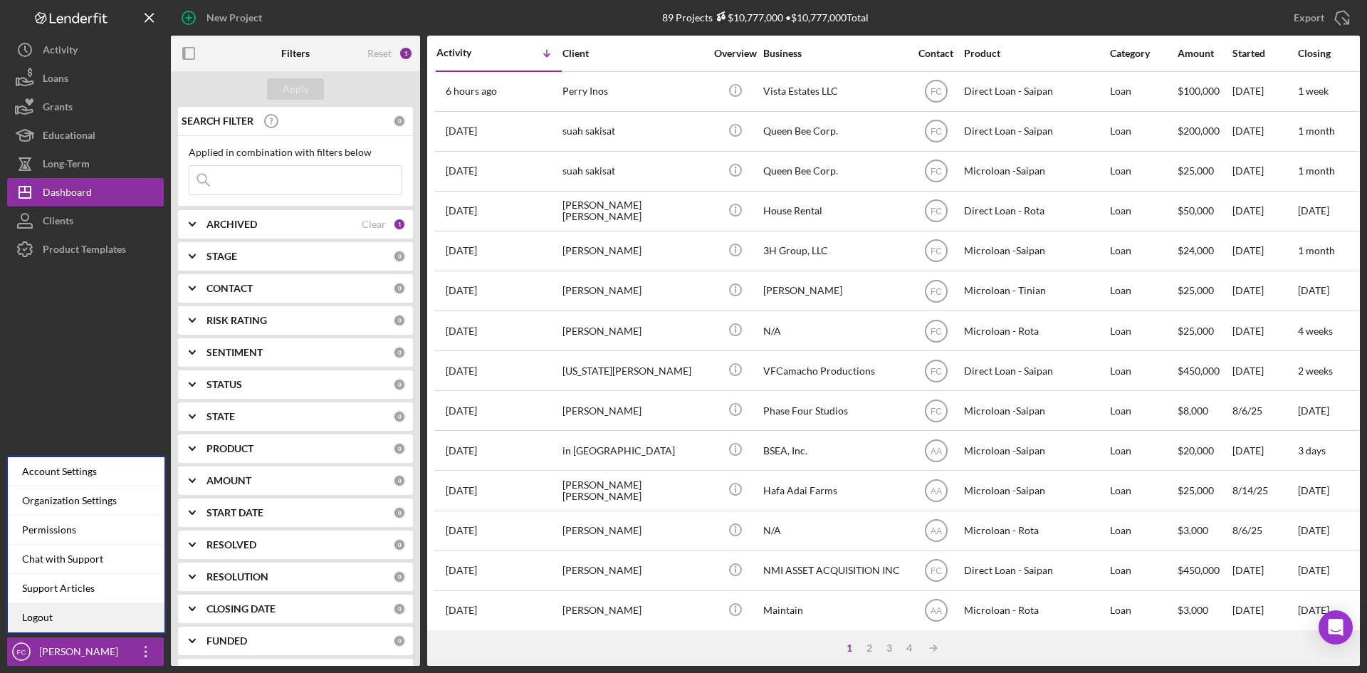
click at [81, 620] on link "Logout" at bounding box center [86, 617] width 157 height 29
